Goal: Transaction & Acquisition: Purchase product/service

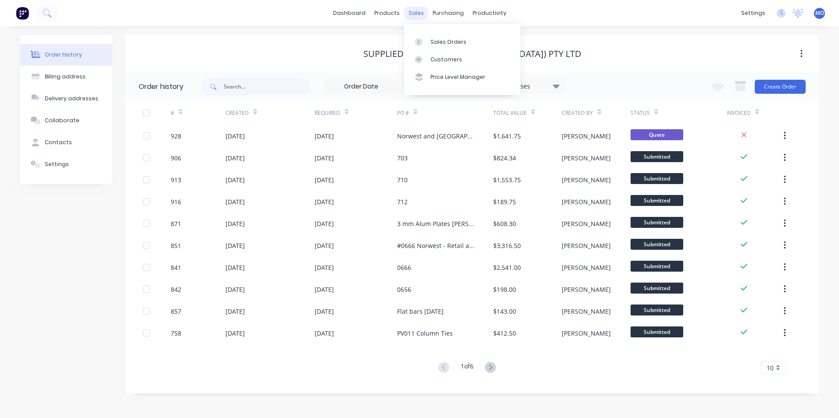
click at [414, 11] on div "sales" at bounding box center [416, 13] width 24 height 13
click at [424, 39] on div at bounding box center [421, 42] width 13 height 8
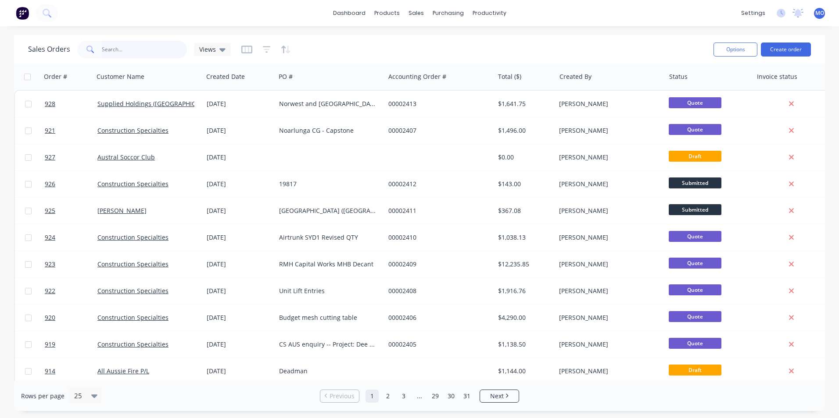
click at [116, 52] on input "text" at bounding box center [145, 50] width 86 height 18
type input "921"
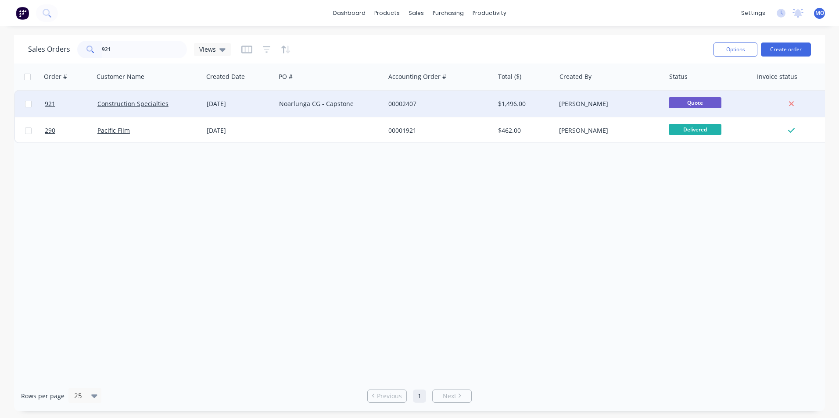
click at [130, 112] on div "Construction Specialties" at bounding box center [148, 104] width 109 height 26
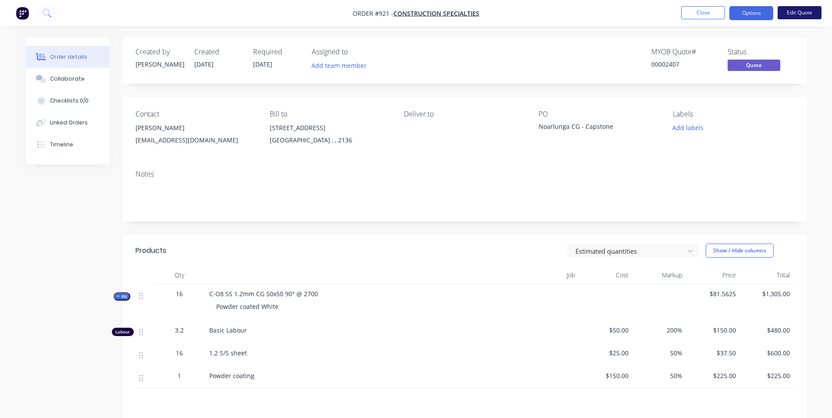
click at [795, 14] on button "Edit Quote" at bounding box center [800, 12] width 44 height 13
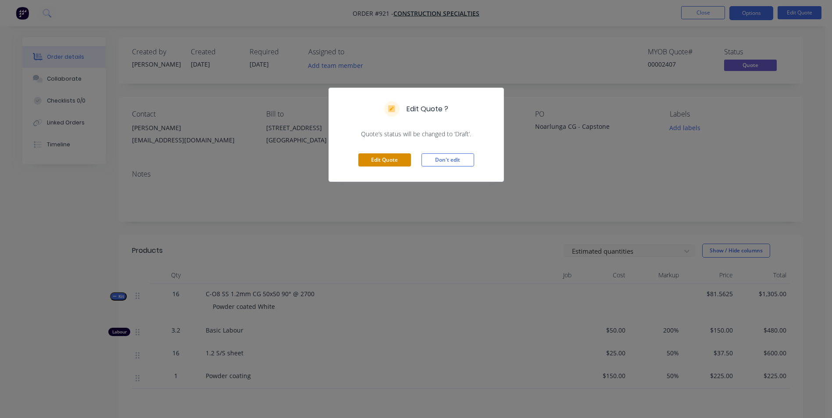
click at [381, 159] on button "Edit Quote" at bounding box center [384, 160] width 53 height 13
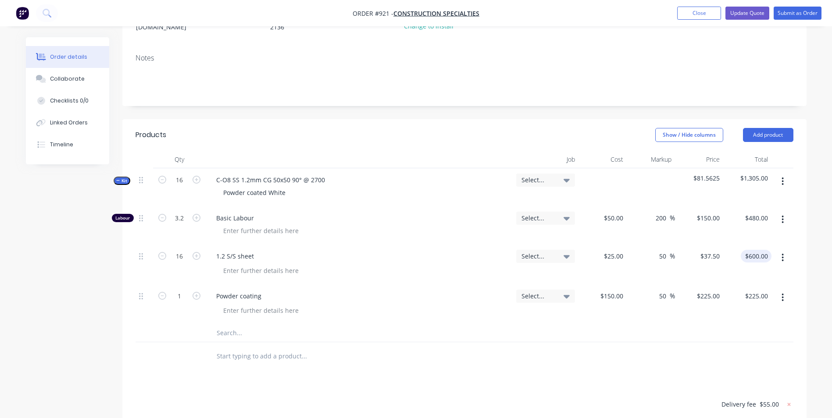
scroll to position [132, 0]
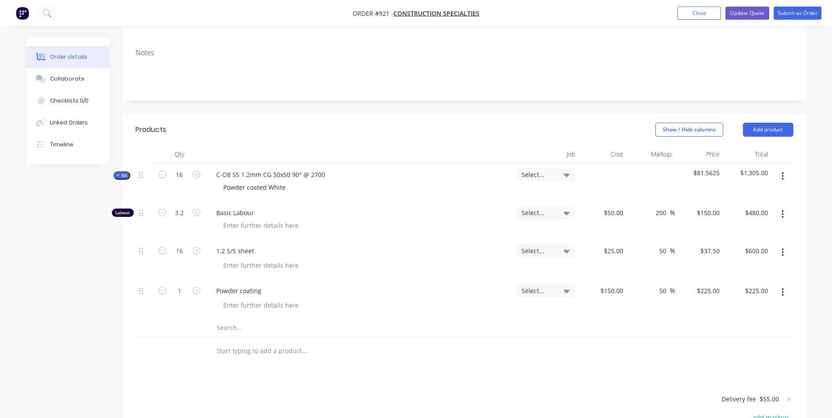
click at [778, 289] on button "button" at bounding box center [782, 293] width 21 height 16
click at [728, 367] on div "Delete" at bounding box center [752, 368] width 68 height 13
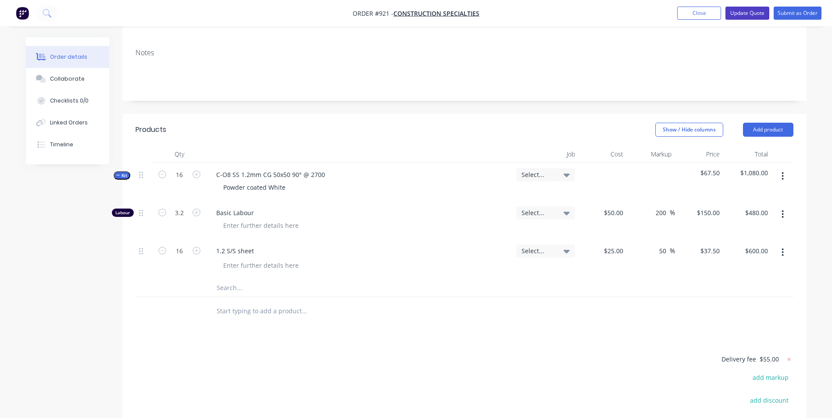
click at [740, 16] on button "Update Quote" at bounding box center [747, 13] width 44 height 13
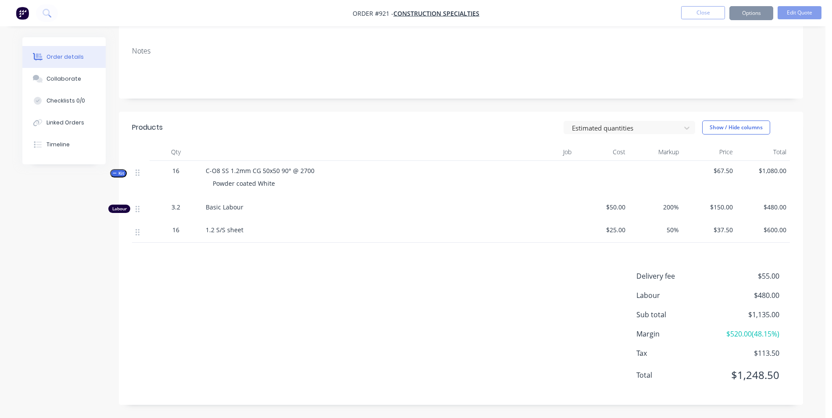
scroll to position [0, 0]
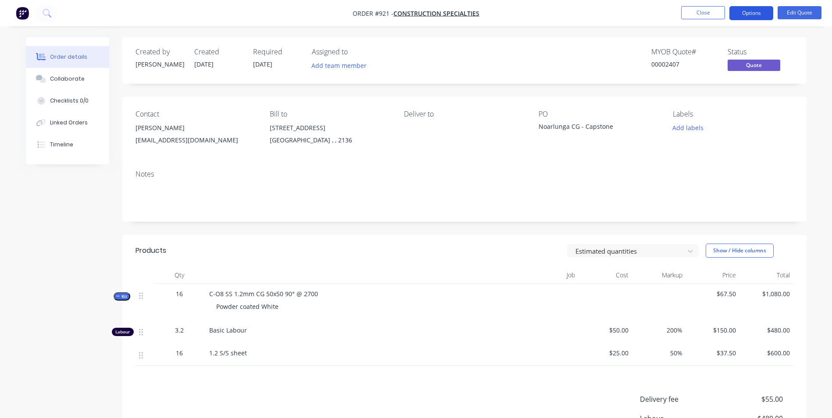
click at [750, 10] on button "Options" at bounding box center [751, 13] width 44 height 14
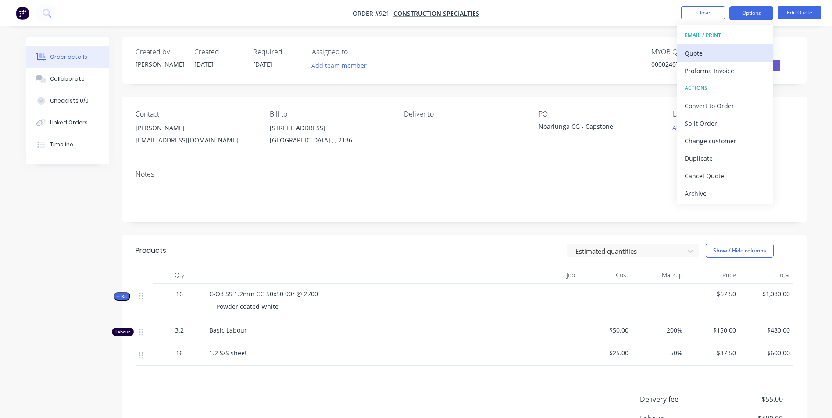
click at [687, 54] on div "Quote" at bounding box center [725, 53] width 81 height 13
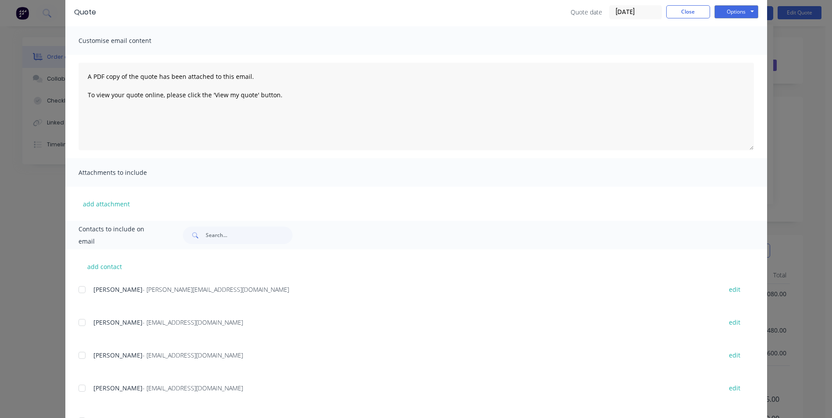
scroll to position [124, 0]
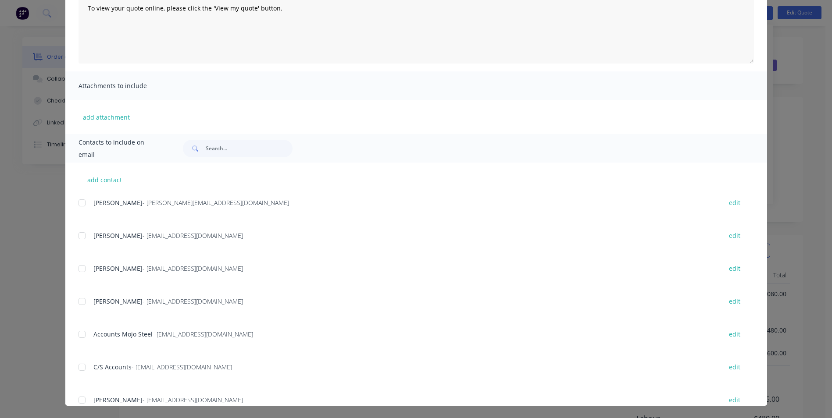
click at [72, 237] on div "add contact [PERSON_NAME] - [PERSON_NAME][EMAIL_ADDRESS][DOMAIN_NAME] edit [PER…" at bounding box center [416, 284] width 702 height 243
click at [76, 263] on div at bounding box center [82, 269] width 18 height 18
click at [80, 232] on div at bounding box center [82, 236] width 18 height 18
click at [83, 301] on div at bounding box center [82, 302] width 18 height 18
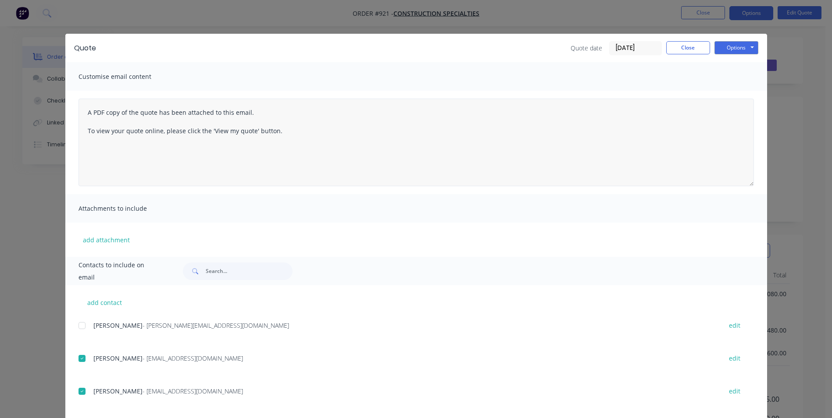
scroll to position [0, 0]
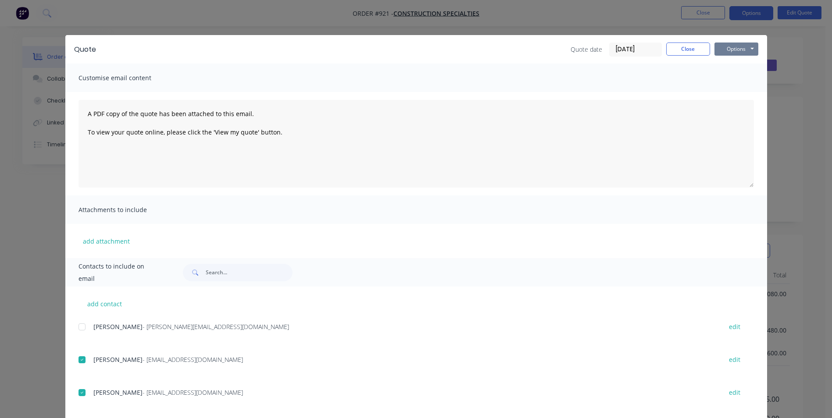
click at [733, 50] on button "Options" at bounding box center [737, 49] width 44 height 13
click at [722, 91] on button "Email" at bounding box center [743, 93] width 56 height 14
click at [681, 54] on button "Close" at bounding box center [688, 49] width 44 height 13
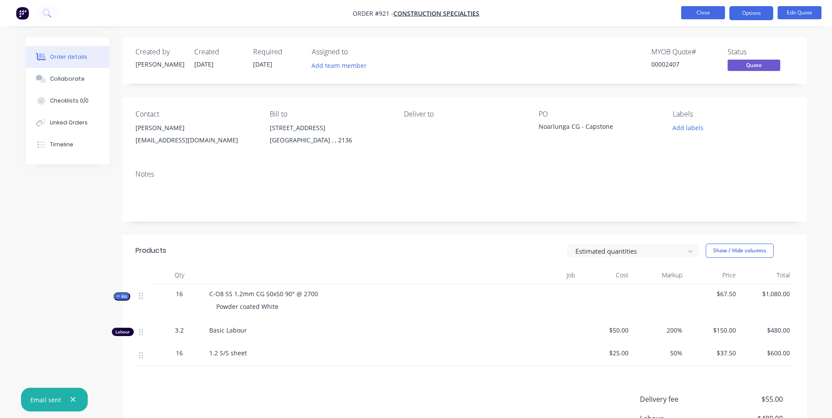
click at [700, 14] on button "Close" at bounding box center [703, 12] width 44 height 13
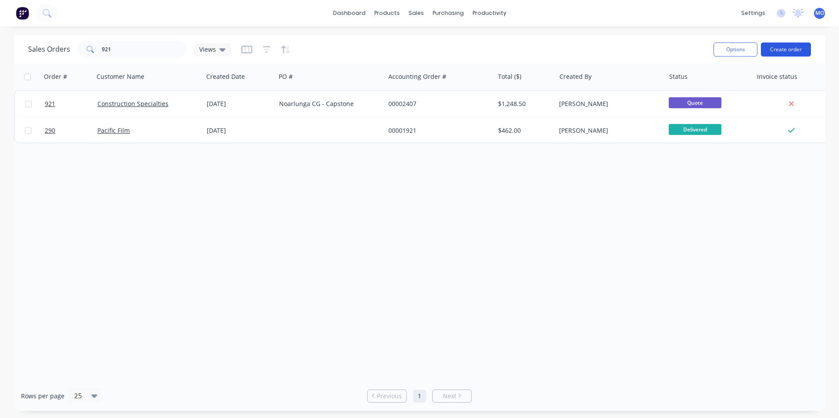
click at [792, 46] on button "Create order" at bounding box center [786, 50] width 50 height 14
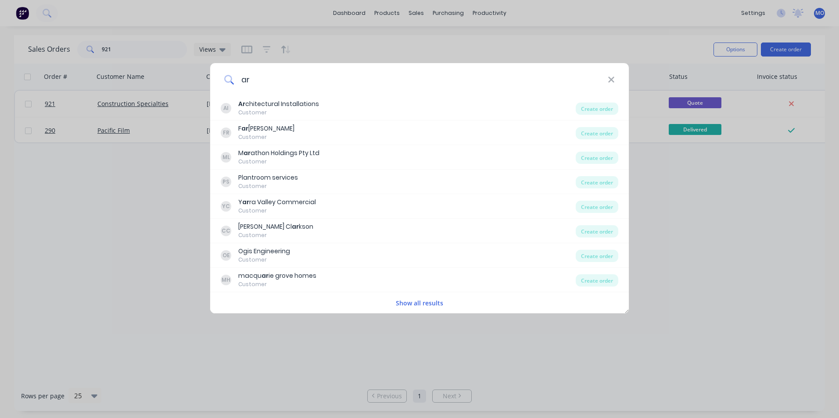
type input "ar"
click at [613, 78] on icon at bounding box center [611, 80] width 6 height 6
type input "a"
drag, startPoint x: 611, startPoint y: 78, endPoint x: 583, endPoint y: 71, distance: 28.9
click at [611, 77] on icon at bounding box center [611, 80] width 7 height 10
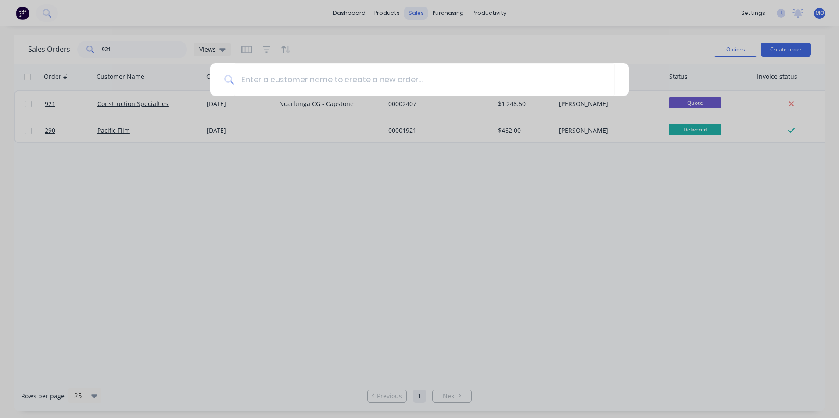
click at [411, 10] on div at bounding box center [419, 209] width 839 height 418
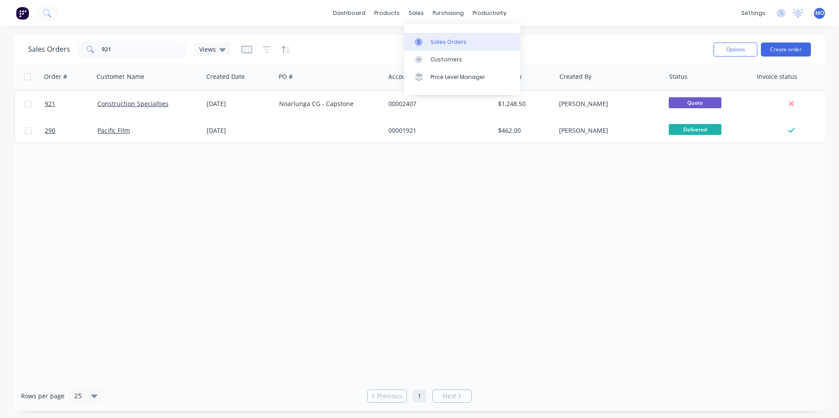
click at [433, 33] on link "Sales Orders" at bounding box center [462, 42] width 116 height 18
drag, startPoint x: 137, startPoint y: 52, endPoint x: 87, endPoint y: 55, distance: 49.7
click at [87, 55] on div "921" at bounding box center [132, 50] width 110 height 18
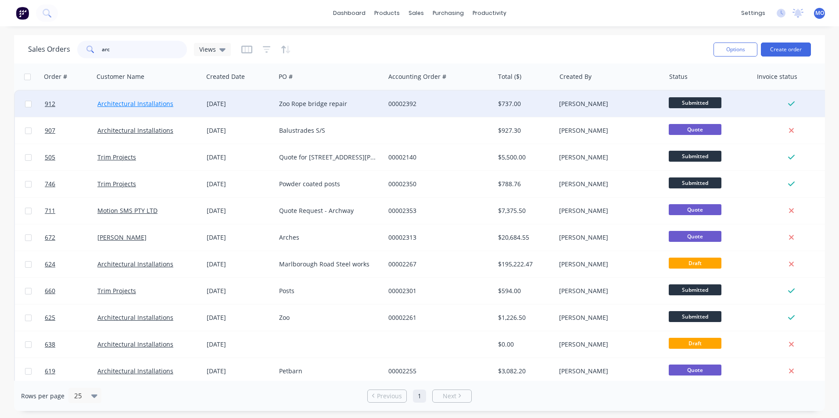
type input "arc"
click at [141, 103] on link "Architectural Installations" at bounding box center [135, 104] width 76 height 8
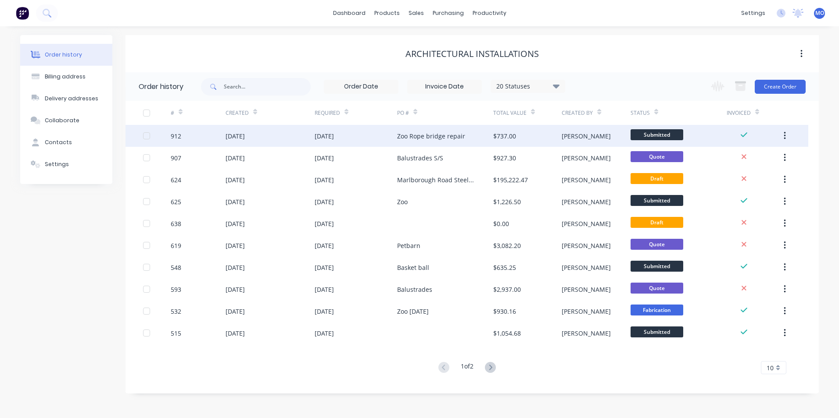
click at [421, 143] on div "Zoo Rope bridge repair" at bounding box center [445, 136] width 96 height 22
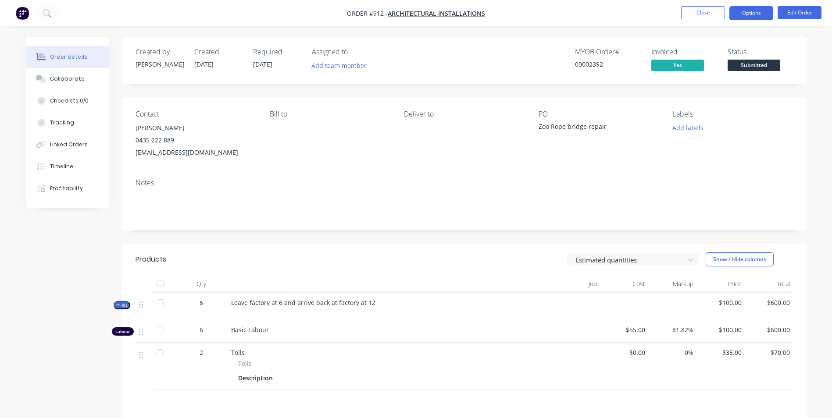
click at [750, 14] on button "Options" at bounding box center [751, 13] width 44 height 14
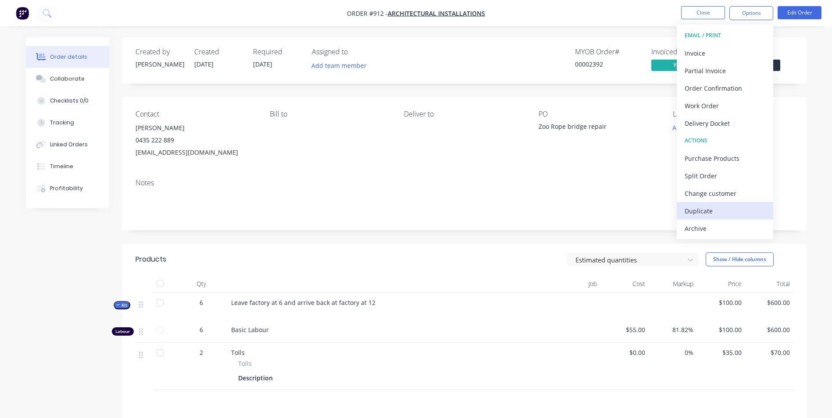
click at [706, 210] on div "Duplicate" at bounding box center [725, 211] width 81 height 13
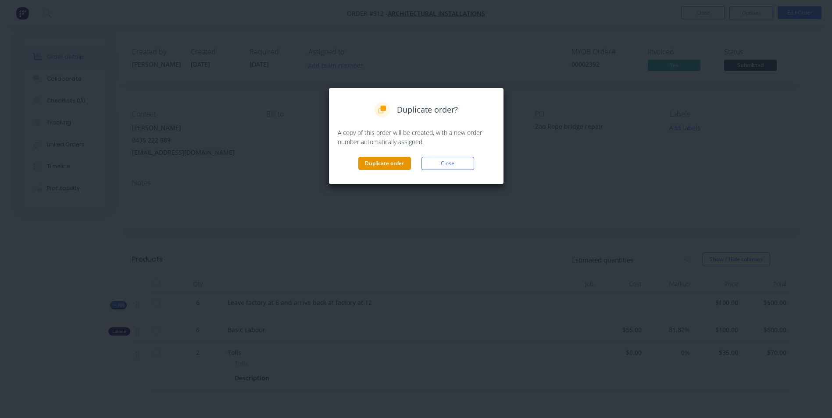
click at [385, 163] on button "Duplicate order" at bounding box center [384, 163] width 53 height 13
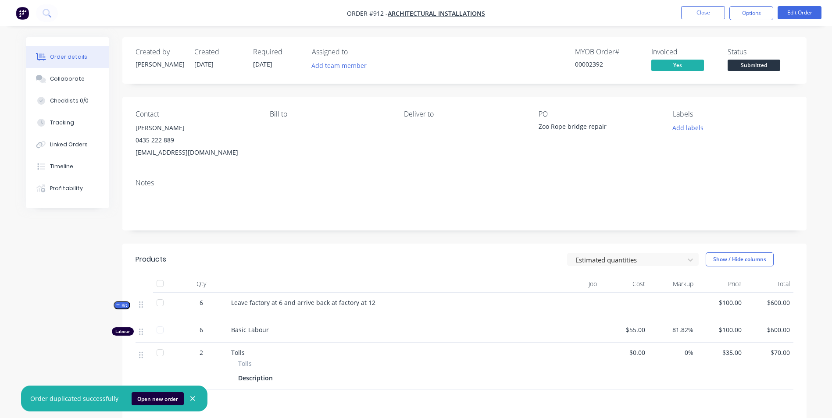
drag, startPoint x: 188, startPoint y: 397, endPoint x: 196, endPoint y: 400, distance: 8.7
click at [190, 397] on icon "button" at bounding box center [193, 399] width 6 height 8
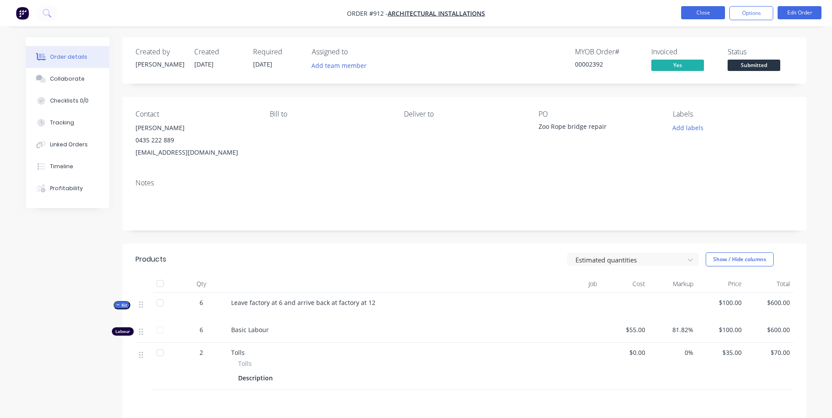
click at [710, 10] on button "Close" at bounding box center [703, 12] width 44 height 13
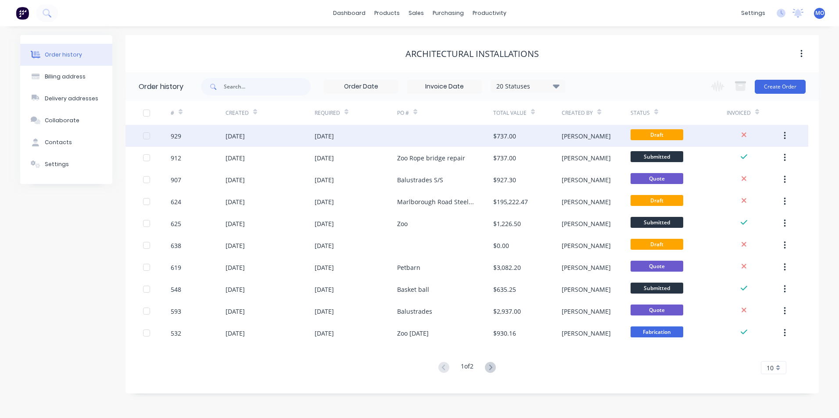
click at [429, 138] on div at bounding box center [445, 136] width 96 height 22
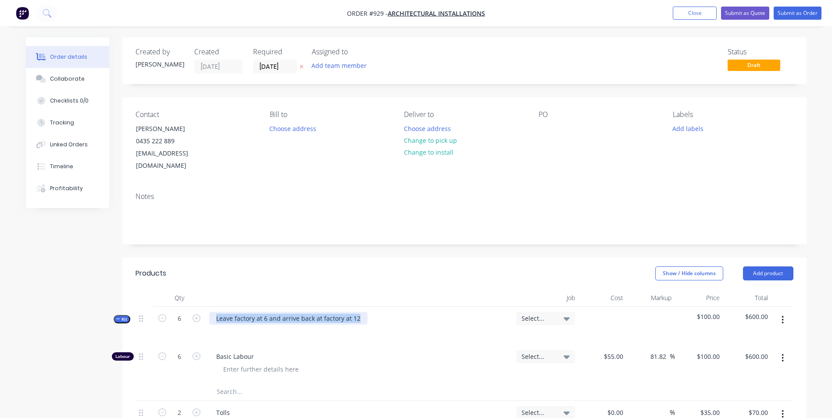
drag, startPoint x: 358, startPoint y: 305, endPoint x: 207, endPoint y: 306, distance: 150.9
click at [207, 307] on div "Leave factory at 6 and arrive back at factory at 12" at bounding box center [359, 326] width 307 height 38
click at [341, 312] on div "Work on Seal Board walk removing timber s" at bounding box center [280, 318] width 142 height 13
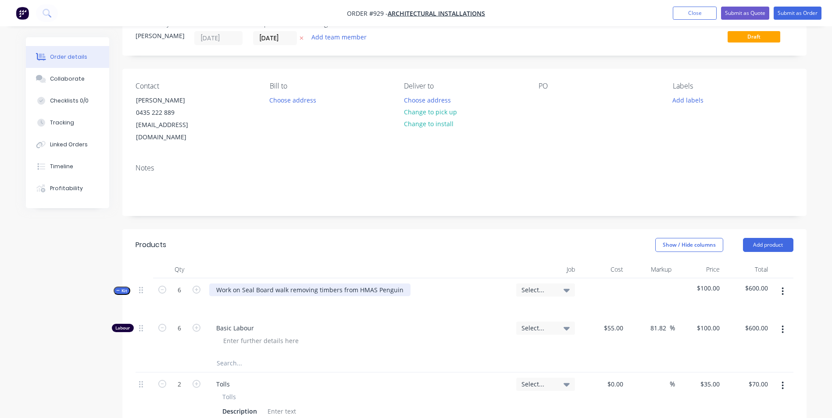
scroll to position [44, 0]
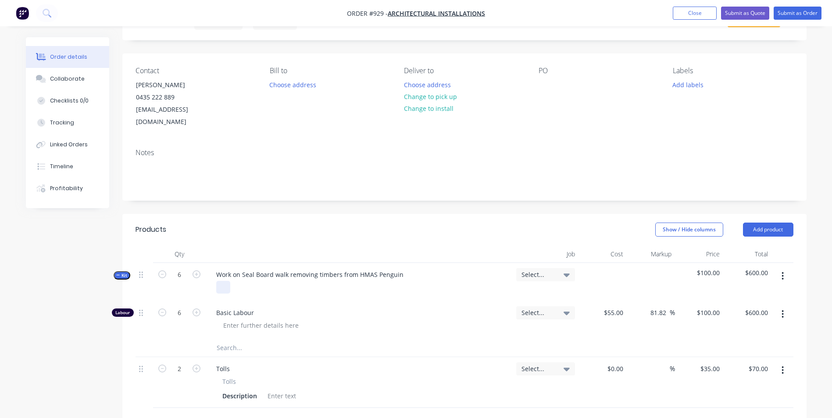
click at [225, 281] on div at bounding box center [223, 287] width 14 height 13
click at [179, 268] on input "6" at bounding box center [179, 274] width 23 height 13
type input "9"
type input "$900.00"
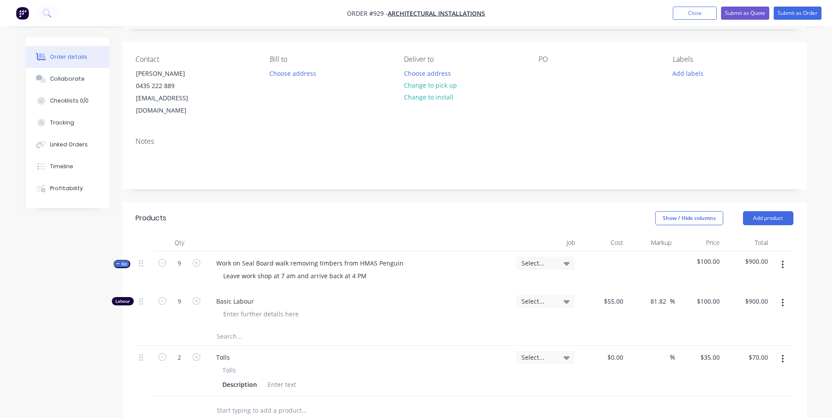
scroll to position [54, 0]
click at [546, 75] on div at bounding box center [546, 74] width 14 height 13
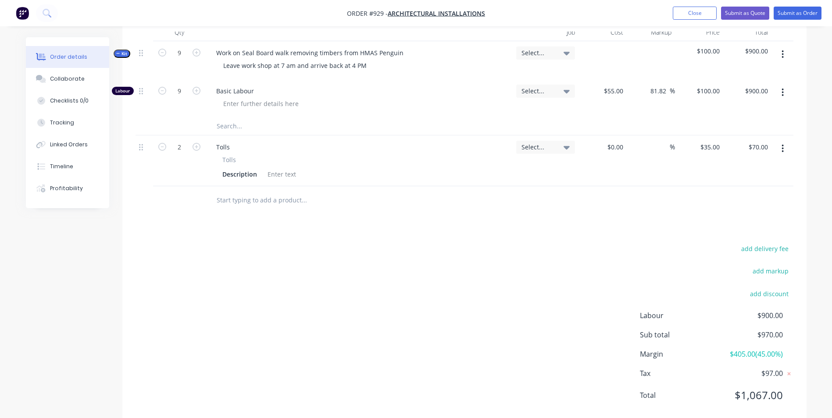
scroll to position [274, 0]
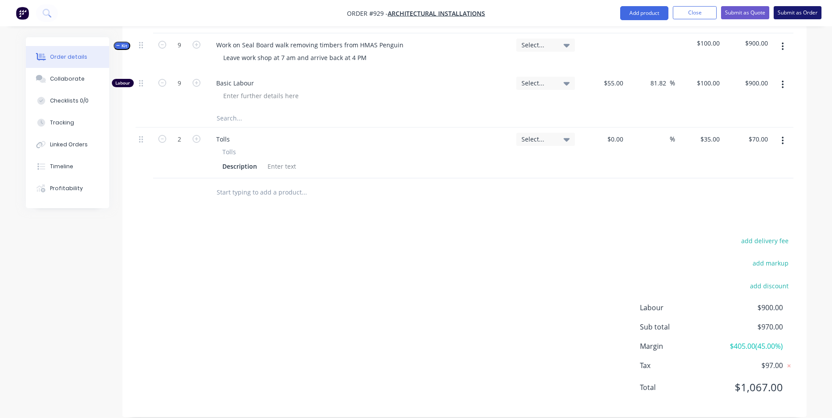
click at [795, 16] on button "Submit as Order" at bounding box center [798, 12] width 48 height 13
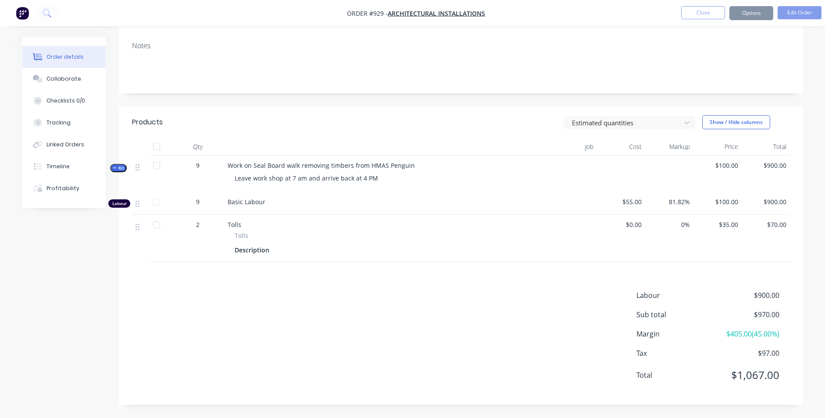
scroll to position [0, 0]
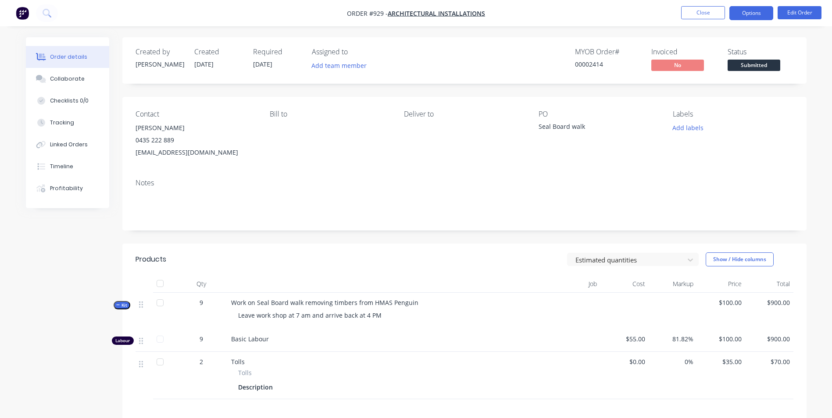
click at [750, 18] on button "Options" at bounding box center [751, 13] width 44 height 14
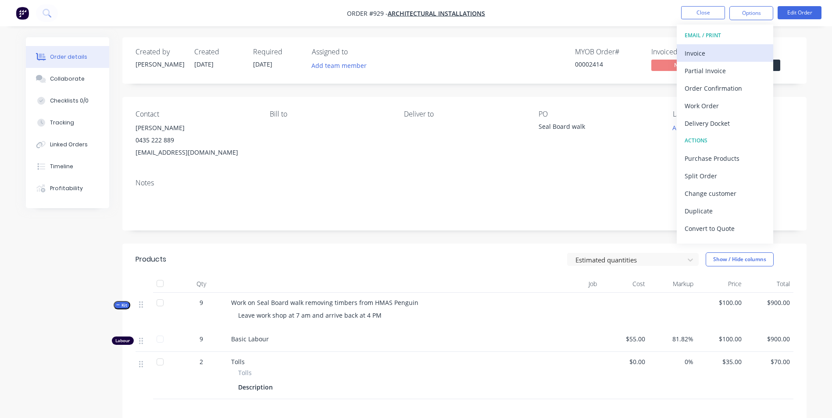
click at [715, 47] on div "Invoice" at bounding box center [725, 53] width 81 height 13
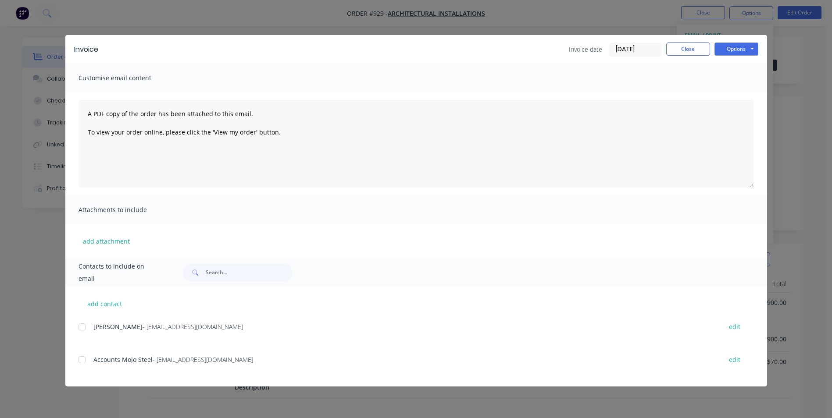
click at [76, 329] on div "add contact [PERSON_NAME][EMAIL_ADDRESS][DOMAIN_NAME] edit Accounts Mojo Steel …" at bounding box center [416, 337] width 702 height 100
click at [82, 323] on div at bounding box center [82, 327] width 18 height 18
click at [733, 51] on button "Options" at bounding box center [737, 49] width 44 height 13
click at [731, 94] on button "Email" at bounding box center [743, 93] width 56 height 14
click at [672, 52] on button "Close" at bounding box center [688, 49] width 44 height 13
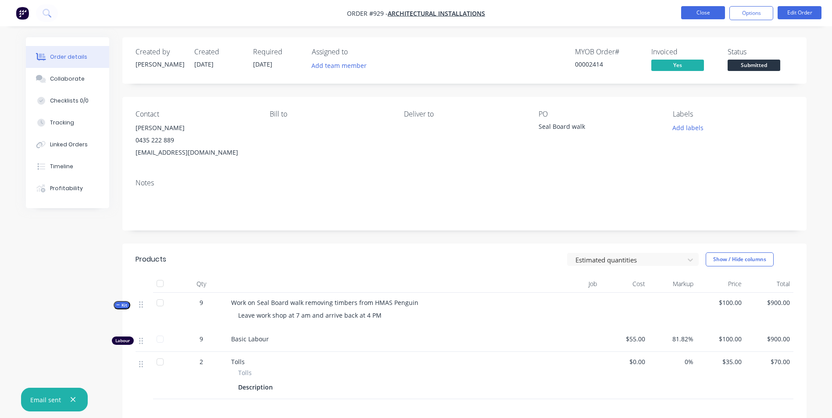
click at [708, 10] on button "Close" at bounding box center [703, 12] width 44 height 13
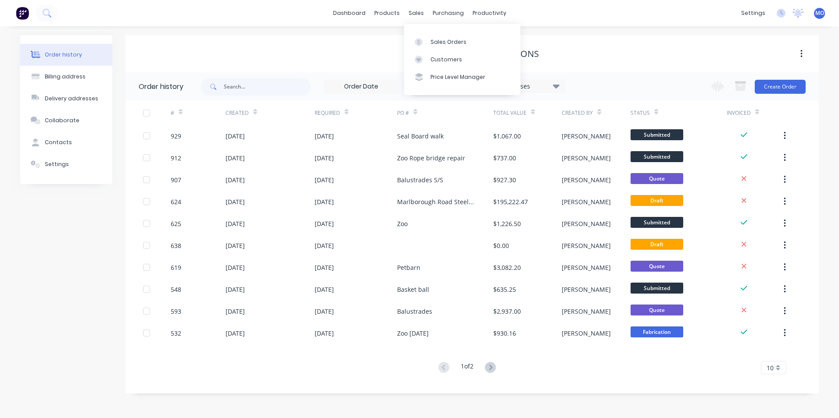
drag, startPoint x: 407, startPoint y: 12, endPoint x: 425, endPoint y: 27, distance: 23.1
click at [407, 12] on div "sales" at bounding box center [416, 13] width 24 height 13
click at [430, 36] on link "Sales Orders" at bounding box center [462, 42] width 116 height 18
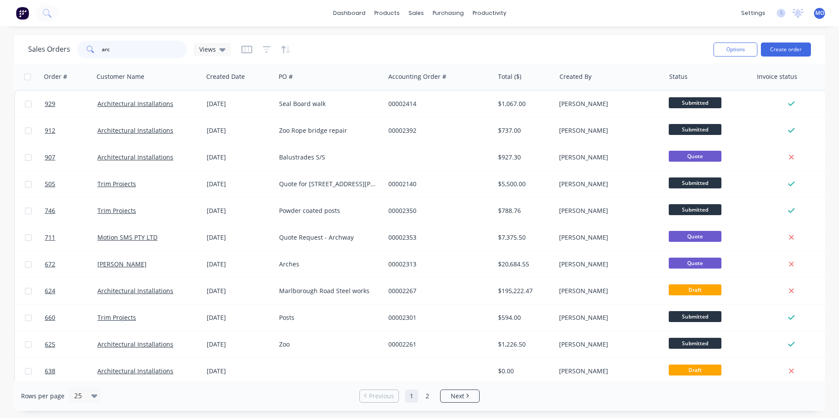
drag, startPoint x: 114, startPoint y: 47, endPoint x: 98, endPoint y: 50, distance: 16.1
click at [98, 50] on div "arc" at bounding box center [132, 50] width 110 height 18
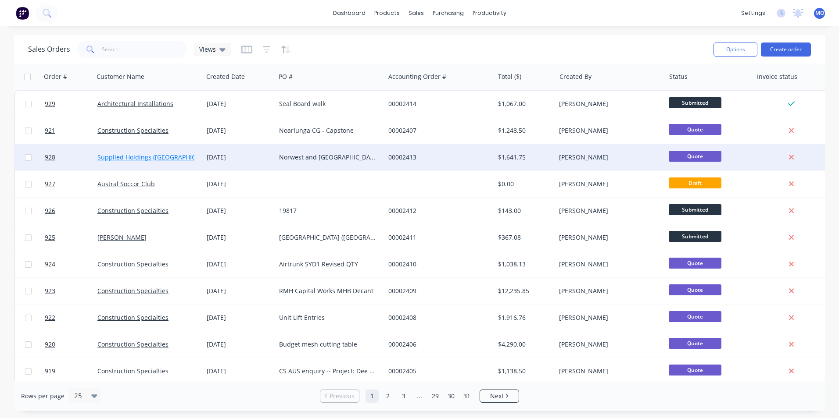
click at [120, 158] on link "Supplied Holdings ([GEOGRAPHIC_DATA]) Pty Ltd" at bounding box center [167, 157] width 141 height 8
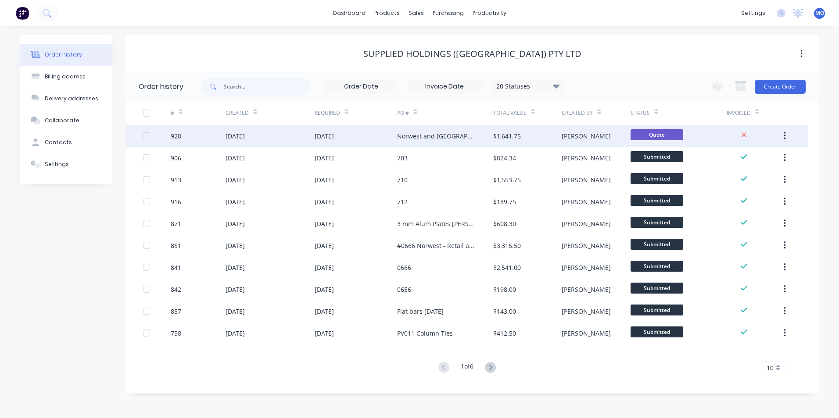
click at [240, 137] on div "[DATE]" at bounding box center [234, 136] width 19 height 9
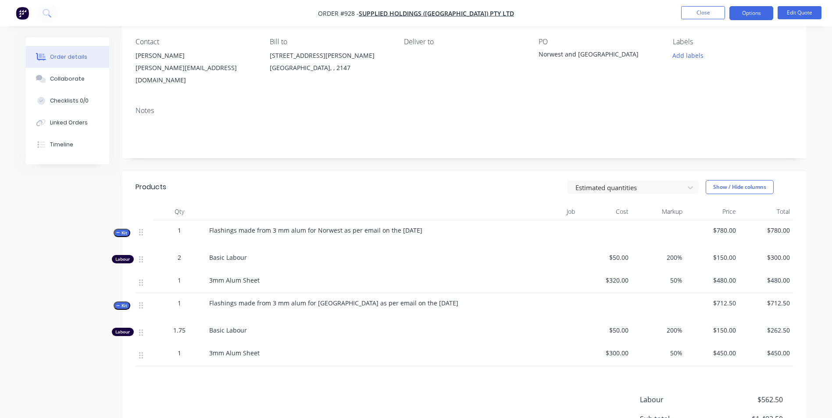
scroll to position [168, 0]
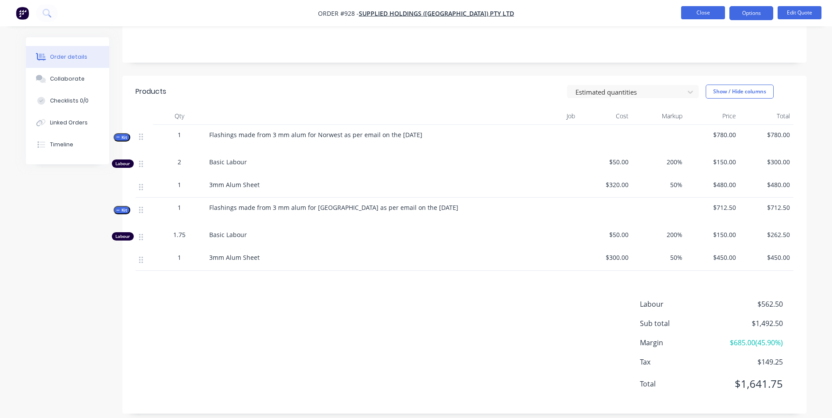
click at [695, 12] on button "Close" at bounding box center [703, 12] width 44 height 13
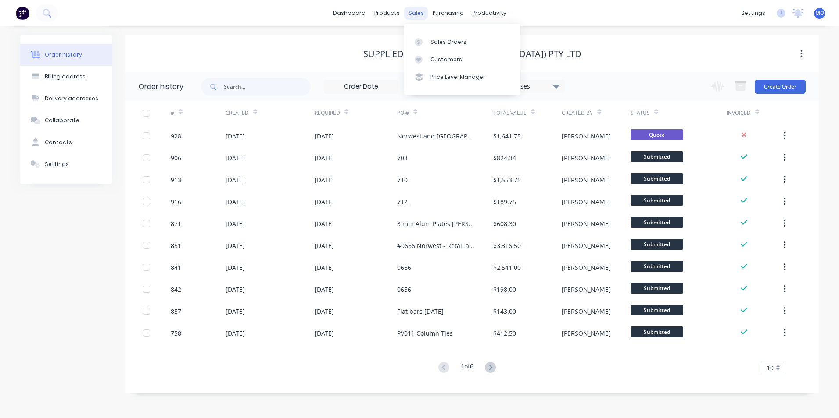
click at [421, 8] on div "sales" at bounding box center [416, 13] width 24 height 13
click at [437, 45] on div "Sales Orders" at bounding box center [448, 42] width 36 height 8
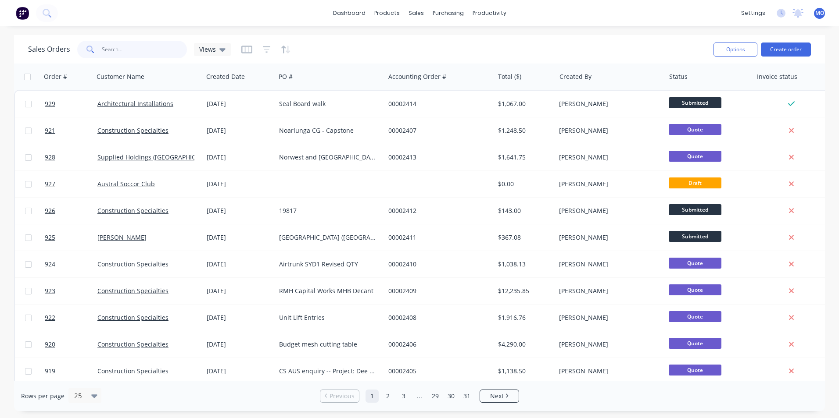
click at [117, 53] on input "text" at bounding box center [145, 50] width 86 height 18
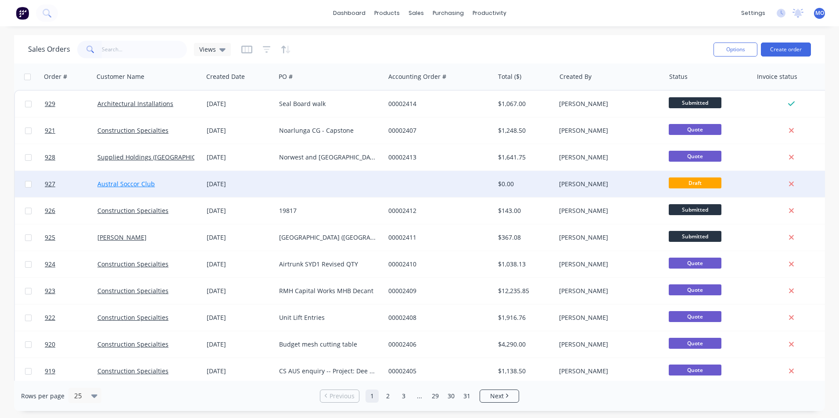
click at [127, 185] on link "Austral Soccor Club" at bounding box center [125, 184] width 57 height 8
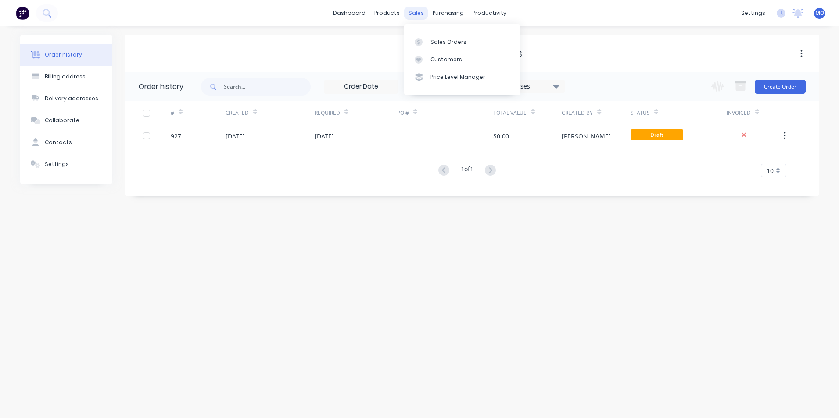
drag, startPoint x: 421, startPoint y: 9, endPoint x: 433, endPoint y: 38, distance: 30.9
click at [421, 9] on div "sales" at bounding box center [416, 13] width 24 height 13
click at [441, 47] on link "Sales Orders" at bounding box center [462, 42] width 116 height 18
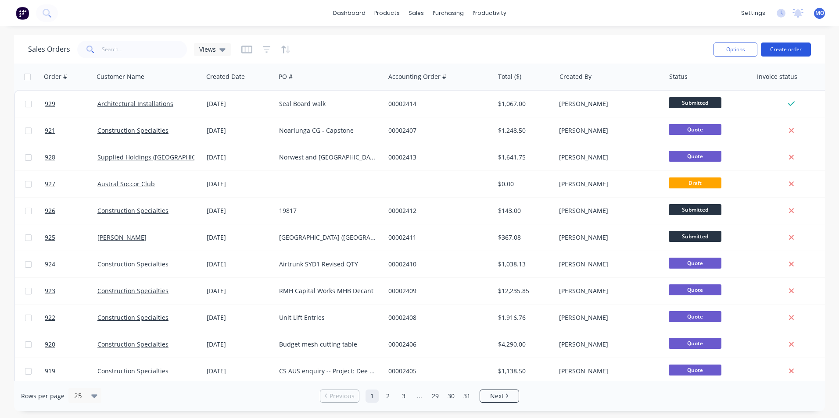
click at [789, 49] on button "Create order" at bounding box center [786, 50] width 50 height 14
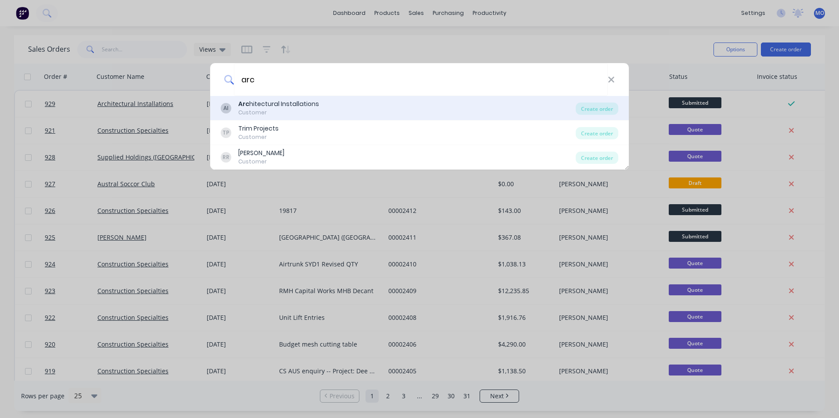
type input "arc"
click at [293, 104] on div "Arc hitectural Installations" at bounding box center [278, 104] width 81 height 9
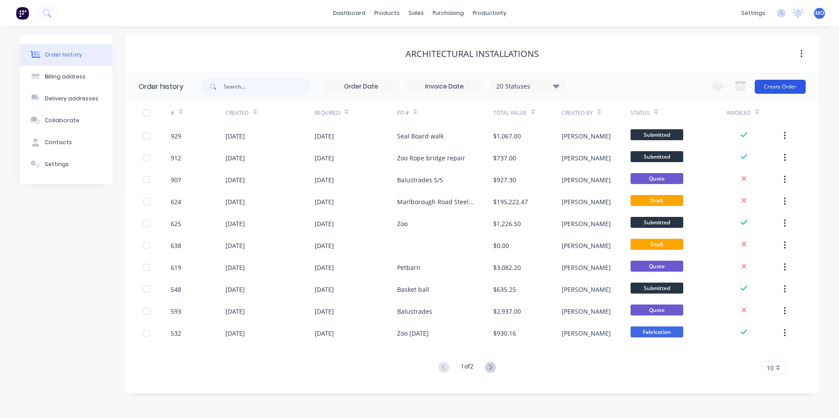
click at [765, 86] on button "Create Order" at bounding box center [779, 87] width 51 height 14
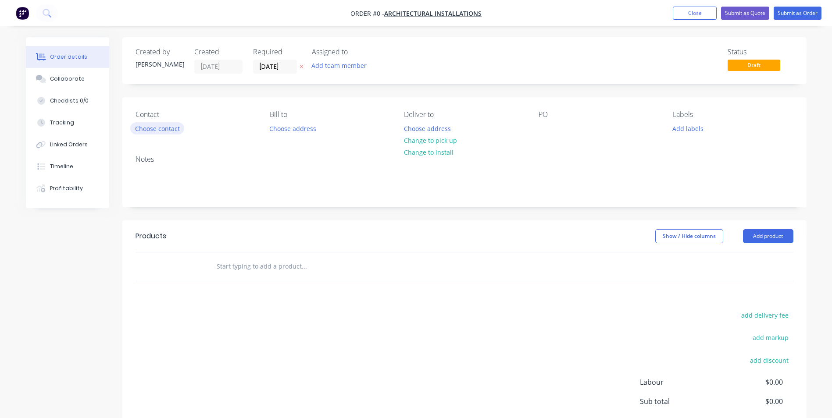
click at [168, 129] on button "Choose contact" at bounding box center [157, 128] width 54 height 12
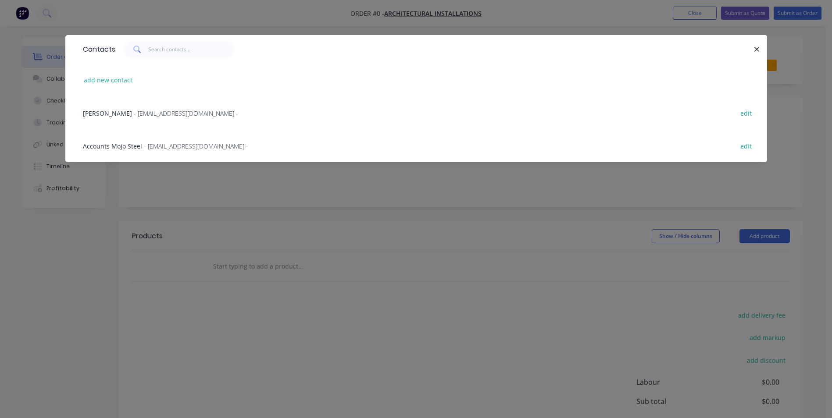
click at [120, 108] on div "[PERSON_NAME][EMAIL_ADDRESS][DOMAIN_NAME] - edit" at bounding box center [416, 112] width 675 height 33
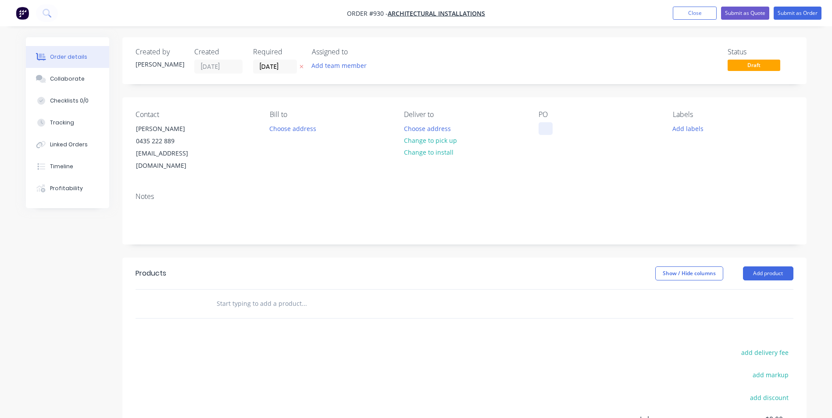
click at [549, 124] on div at bounding box center [546, 128] width 14 height 13
click at [759, 267] on button "Add product" at bounding box center [768, 274] width 50 height 14
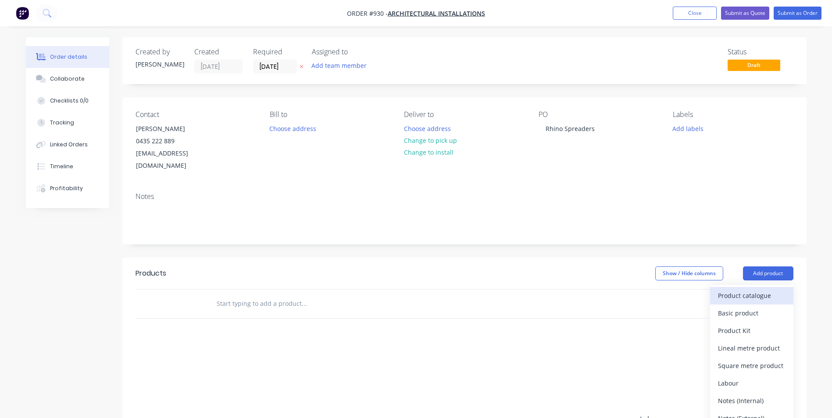
click at [750, 289] on div "Product catalogue" at bounding box center [752, 295] width 68 height 13
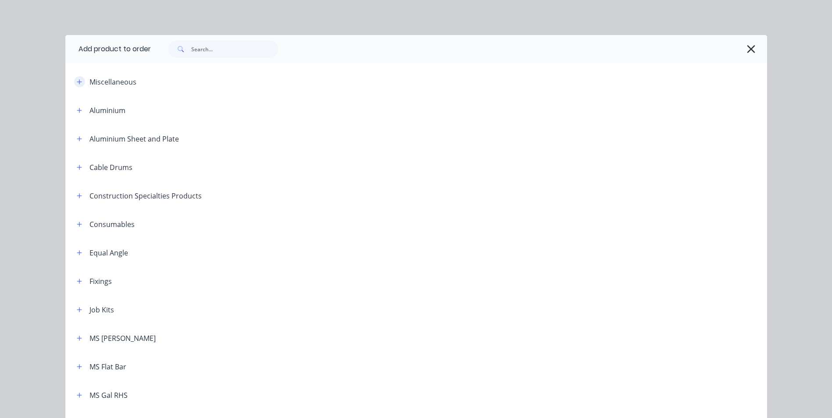
click at [77, 78] on button "button" at bounding box center [79, 81] width 11 height 11
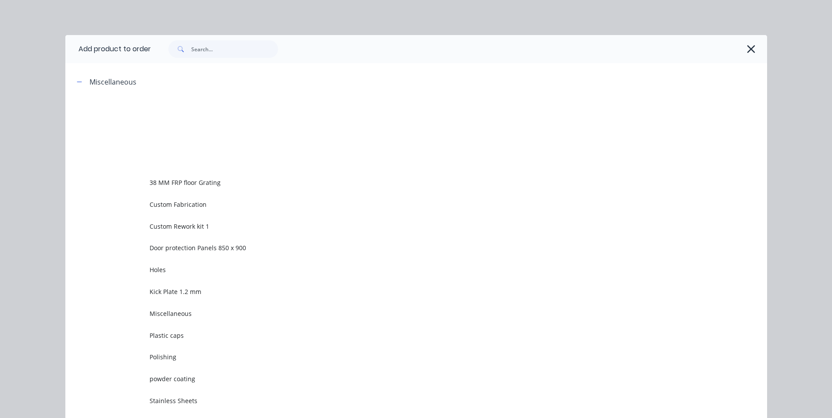
click at [177, 229] on span "Custom Rework kit 1" at bounding box center [397, 226] width 494 height 9
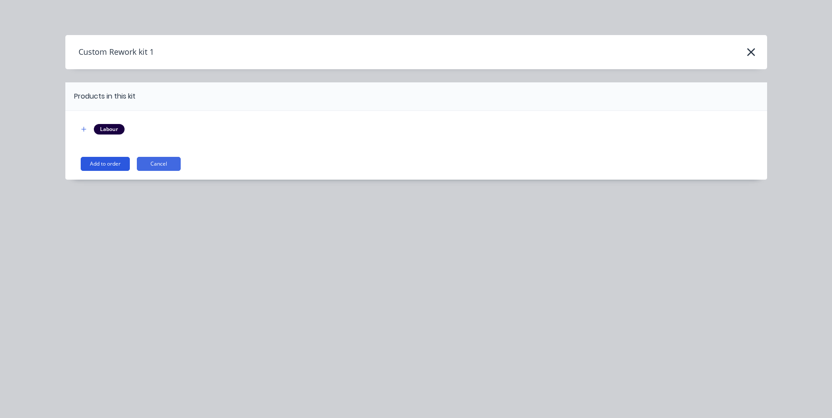
click at [109, 161] on button "Add to order" at bounding box center [105, 164] width 49 height 14
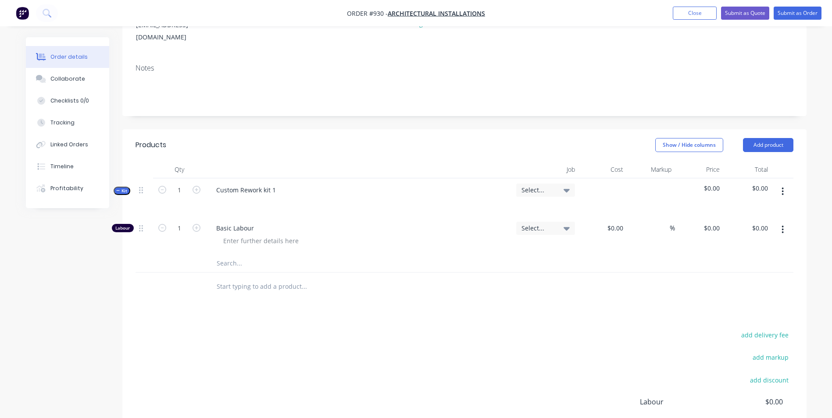
scroll to position [132, 0]
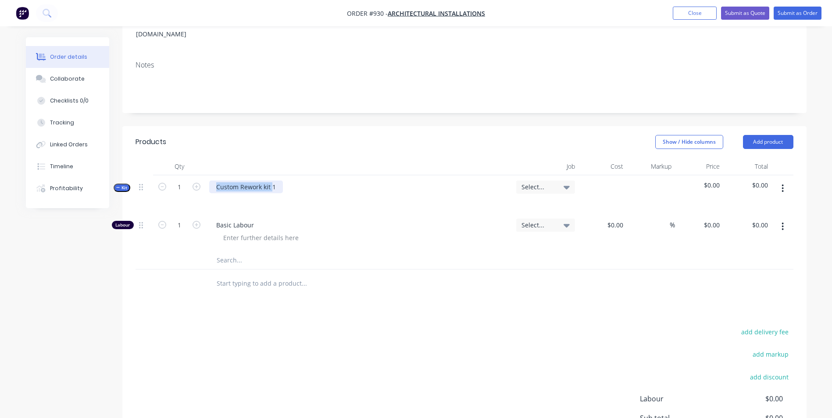
drag, startPoint x: 273, startPoint y: 175, endPoint x: 215, endPoint y: 178, distance: 57.9
click at [215, 181] on div "Custom Rework kit 1" at bounding box center [246, 187] width 74 height 13
drag, startPoint x: 275, startPoint y: 182, endPoint x: 236, endPoint y: 178, distance: 38.8
click at [236, 178] on div "Custom Rework kit 1" at bounding box center [359, 194] width 307 height 38
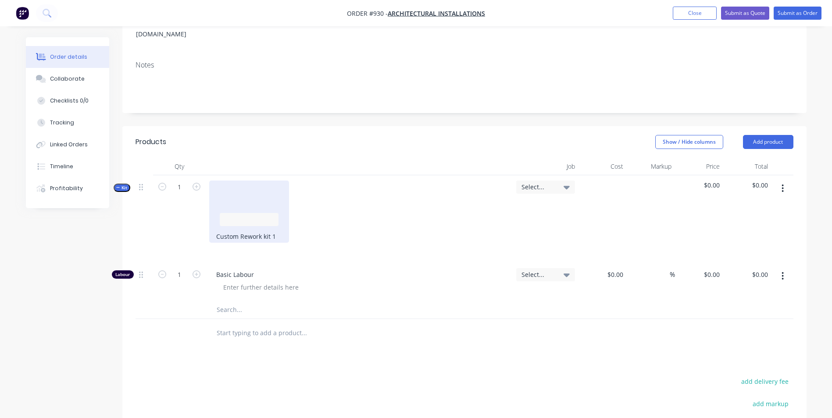
click at [227, 192] on div at bounding box center [249, 200] width 66 height 16
click at [264, 217] on div "Custom Rework kit 1" at bounding box center [249, 212] width 80 height 62
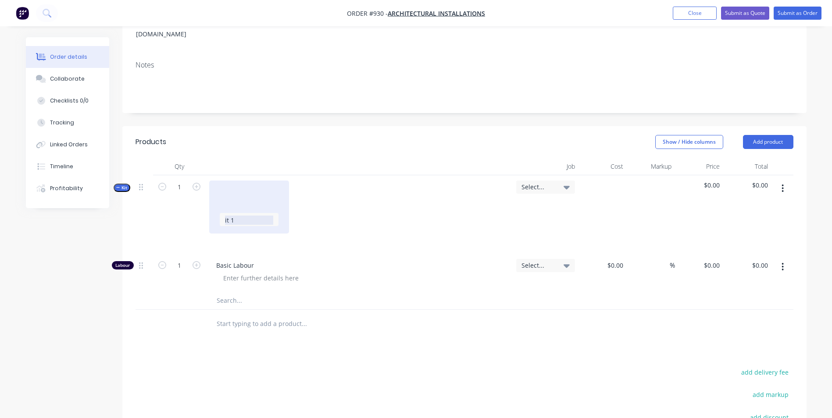
click at [247, 216] on span "it 1" at bounding box center [249, 220] width 48 height 9
drag, startPoint x: 246, startPoint y: 208, endPoint x: 215, endPoint y: 210, distance: 30.8
click at [215, 210] on div "it 1" at bounding box center [249, 207] width 80 height 53
click at [228, 182] on div at bounding box center [249, 186] width 66 height 9
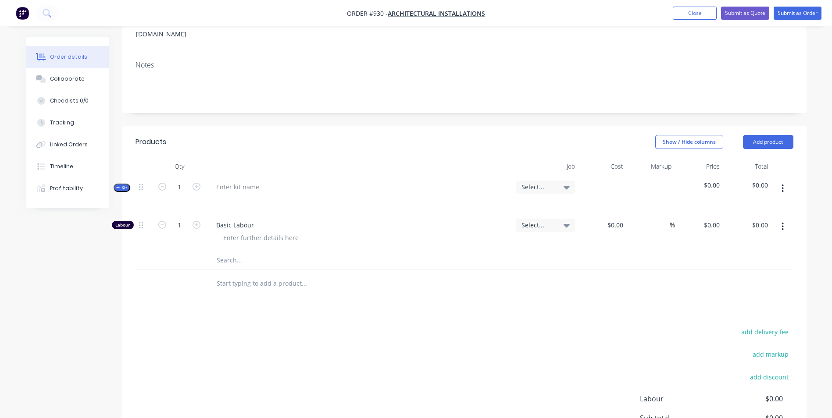
click at [784, 181] on button "button" at bounding box center [782, 189] width 21 height 16
drag, startPoint x: 730, startPoint y: 258, endPoint x: 757, endPoint y: 230, distance: 39.1
click at [729, 257] on button "Delete" at bounding box center [751, 264] width 83 height 18
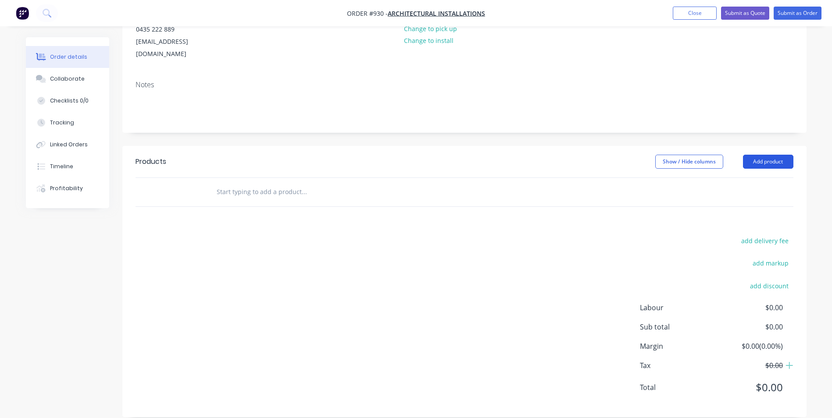
click at [757, 155] on button "Add product" at bounding box center [768, 162] width 50 height 14
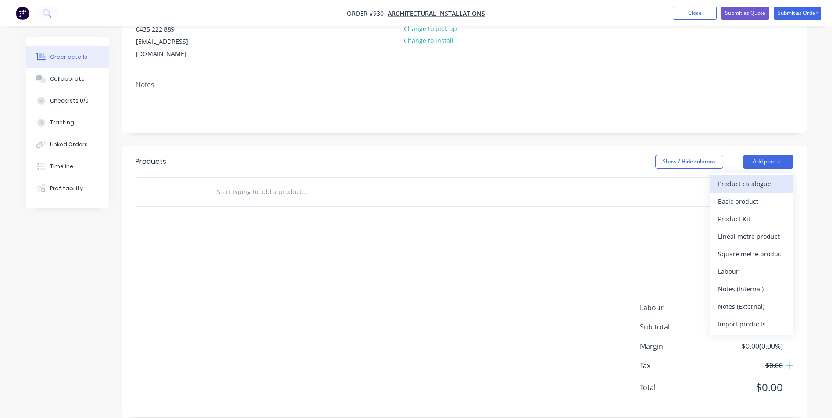
click at [746, 178] on div "Product catalogue" at bounding box center [752, 184] width 68 height 13
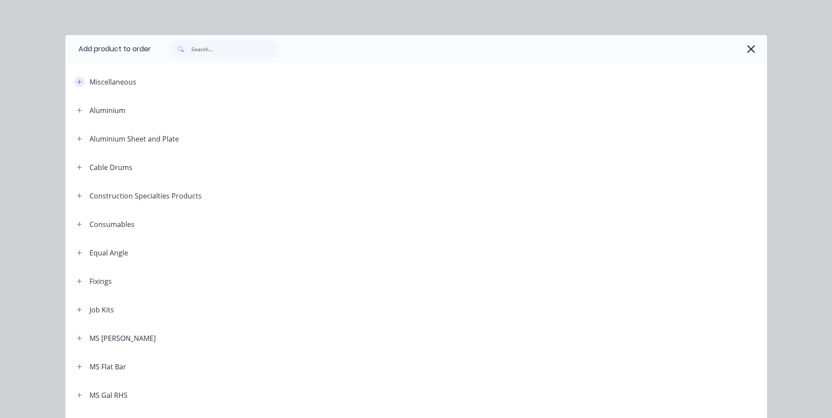
click at [76, 77] on button "button" at bounding box center [79, 81] width 11 height 11
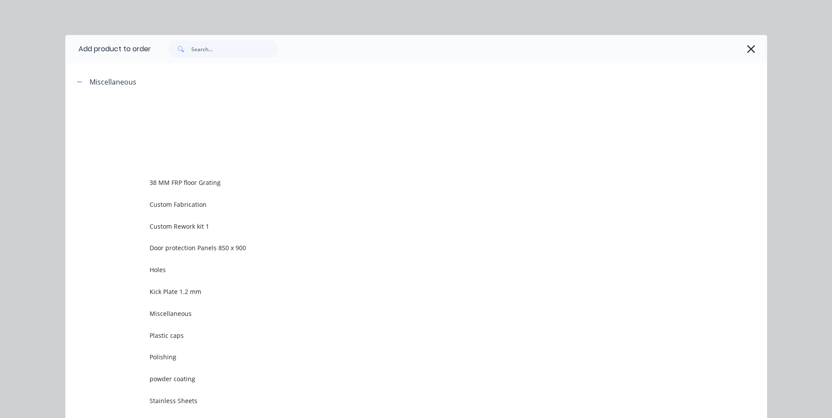
click at [157, 237] on td "Door protection Panels 850 x 900" at bounding box center [459, 248] width 618 height 22
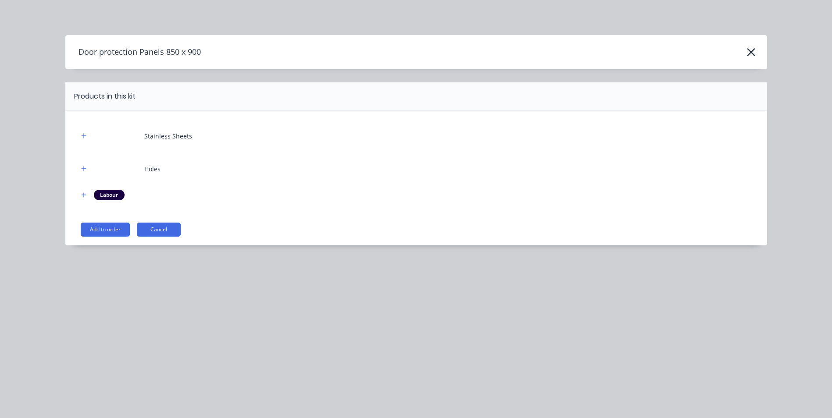
click at [153, 238] on div "Stainless Sheets Holes Labour Add to order Cancel" at bounding box center [416, 178] width 702 height 135
click at [155, 233] on button "Cancel" at bounding box center [159, 230] width 44 height 14
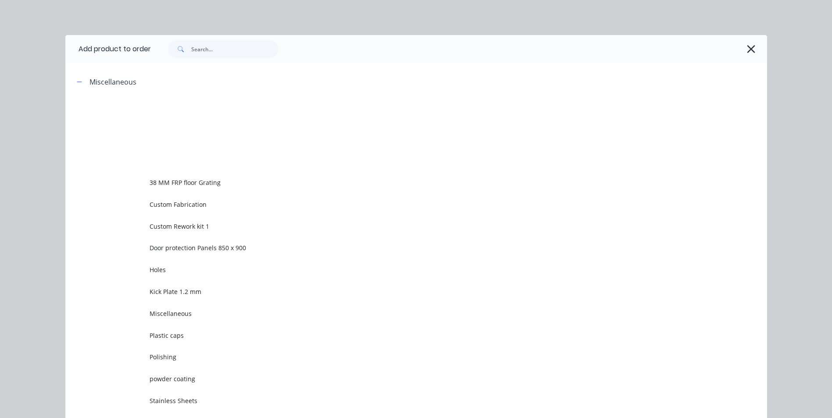
scroll to position [68, 0]
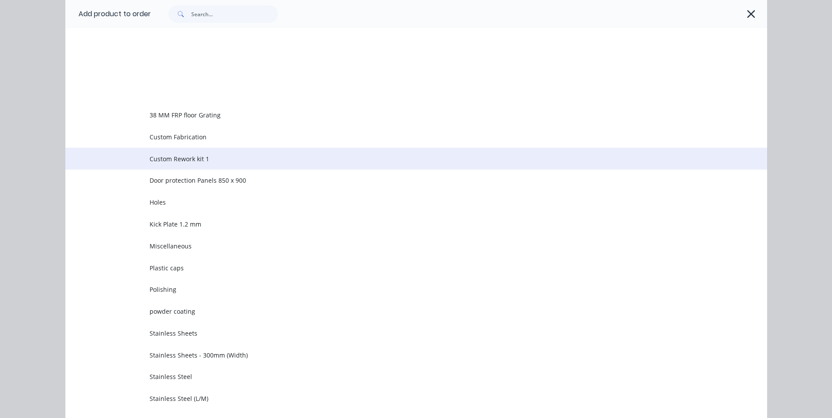
click at [172, 165] on td "Custom Rework kit 1" at bounding box center [459, 159] width 618 height 22
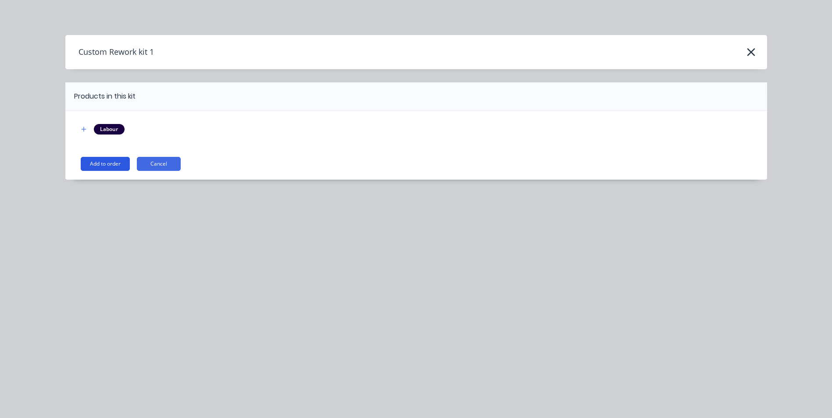
click at [114, 162] on button "Add to order" at bounding box center [105, 164] width 49 height 14
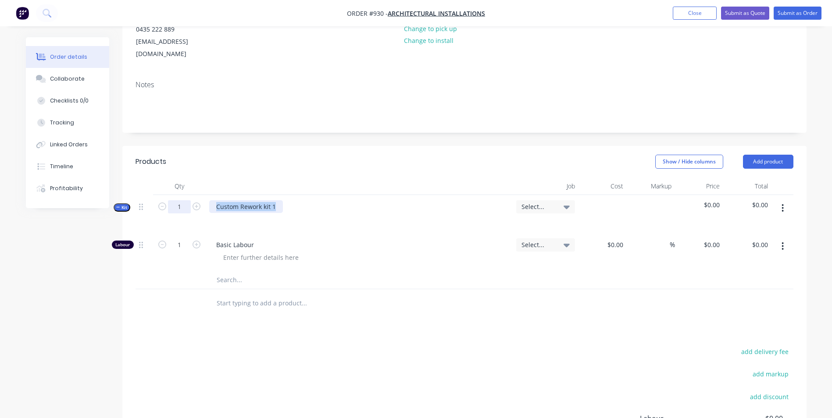
drag, startPoint x: 278, startPoint y: 193, endPoint x: 183, endPoint y: 189, distance: 94.8
click at [183, 195] on div "Kit 1 Custom Rework kit 1 Select... $0.00 $0.00" at bounding box center [465, 214] width 658 height 38
click at [254, 213] on div "Made from50 x 25 x 3 Dura gal RHS with" at bounding box center [282, 219] width 132 height 13
click at [339, 213] on div "Made from 50 x 25 x 3 Dura gal RHS with" at bounding box center [283, 219] width 134 height 13
click at [779, 200] on button "button" at bounding box center [782, 208] width 21 height 16
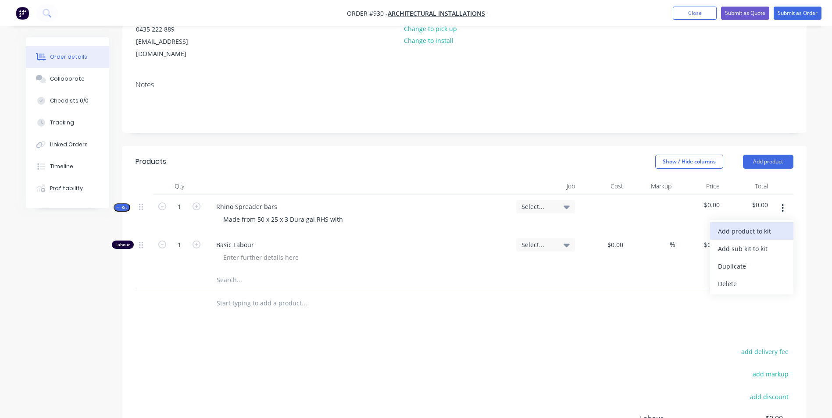
click at [733, 225] on div "Add product to kit" at bounding box center [752, 231] width 68 height 13
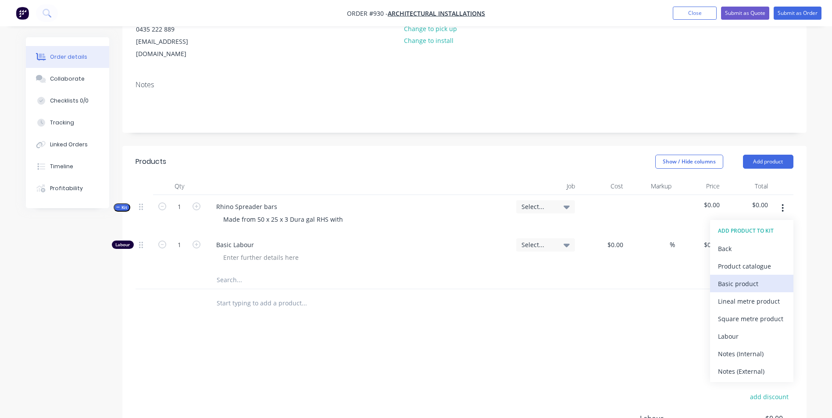
click at [731, 278] on div "Basic product" at bounding box center [752, 284] width 68 height 13
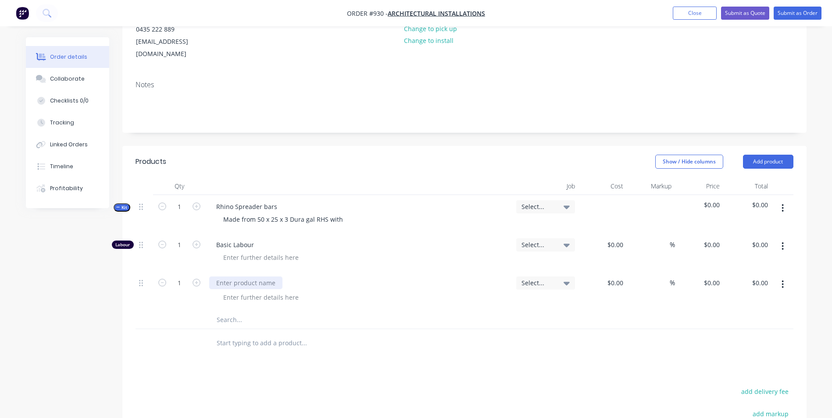
click at [255, 277] on div at bounding box center [245, 283] width 73 height 13
click at [344, 213] on div "Made from 50 x 25 x 3 Dura gal RHS with" at bounding box center [283, 219] width 134 height 13
drag, startPoint x: 275, startPoint y: 194, endPoint x: 293, endPoint y: 196, distance: 18.1
click at [276, 200] on div "Rhino Spreader bars" at bounding box center [246, 206] width 75 height 13
click at [191, 278] on button "button" at bounding box center [196, 282] width 11 height 9
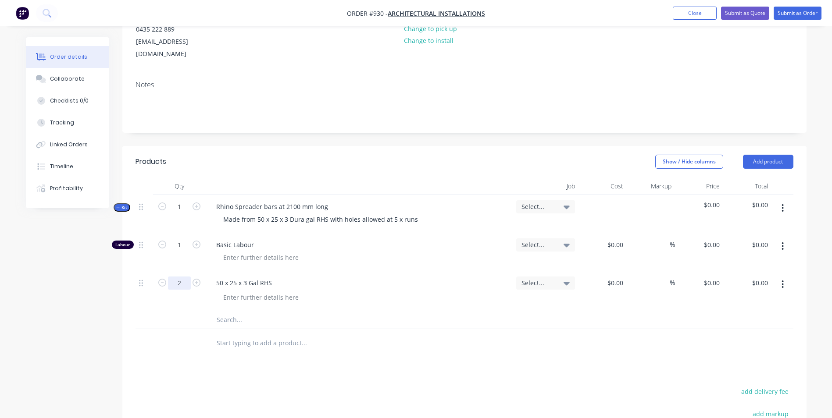
click at [184, 277] on input "2" at bounding box center [179, 283] width 23 height 13
type input "2.1"
type input "$9.00"
type input "$18.90"
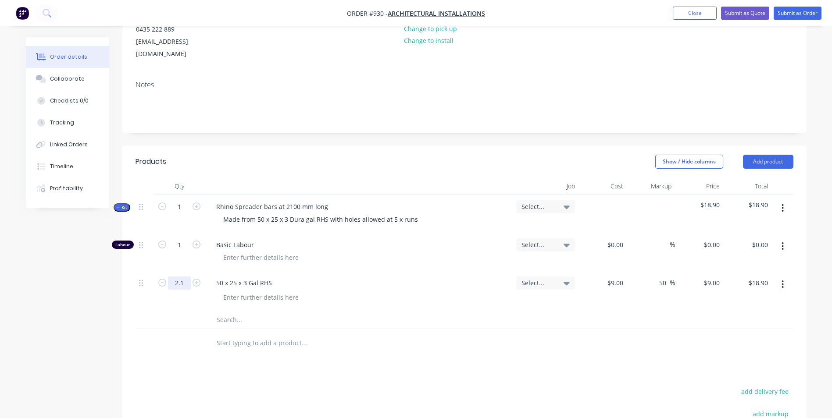
type input "50"
type input "13.5"
type input "$28.35"
type input "$13.50"
click at [784, 277] on button "button" at bounding box center [782, 285] width 21 height 16
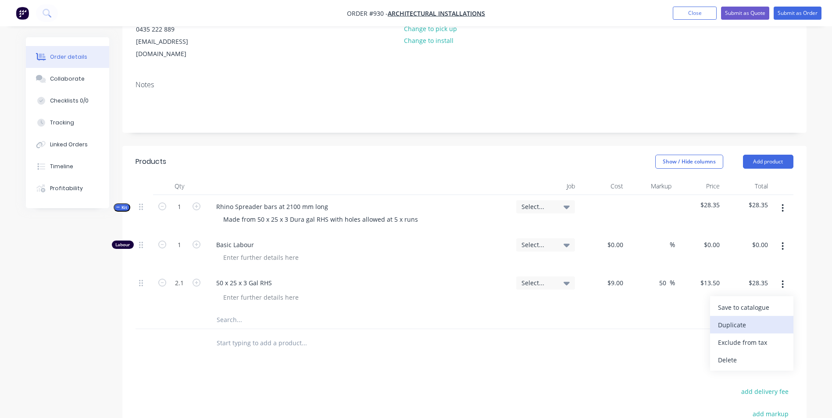
click at [741, 319] on div "Duplicate" at bounding box center [752, 325] width 68 height 13
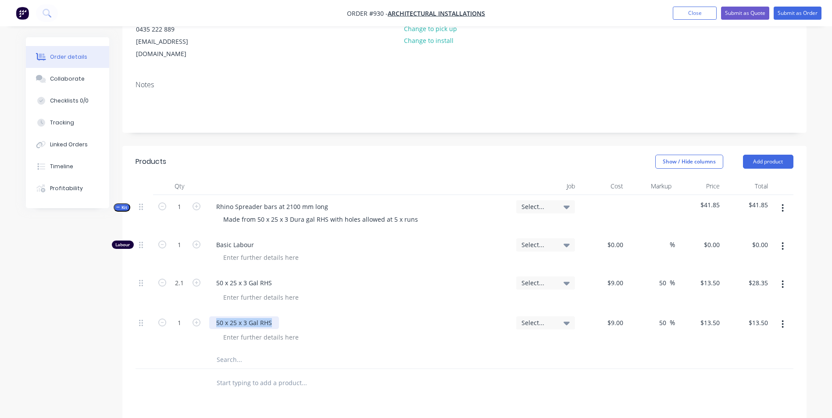
drag, startPoint x: 266, startPoint y: 311, endPoint x: 151, endPoint y: 303, distance: 115.2
click at [151, 311] on div "1 50 x 25 x 3 Gal RHS Select... $9.00 $9.00 50 50 % $13.50 $13.50 $13.50 $13.50" at bounding box center [465, 331] width 658 height 40
click at [176, 317] on input "1" at bounding box center [179, 323] width 23 height 13
type input "10"
type input "$135.00"
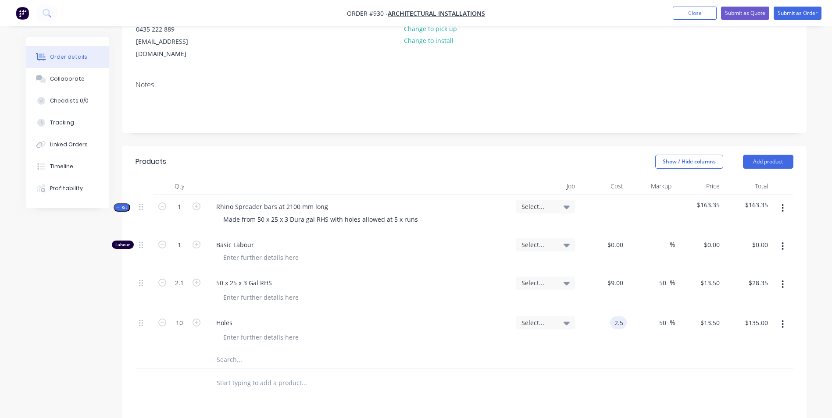
type input "$2.50"
type input "$3.75"
type input "$37.50"
type input "5"
type input "100"
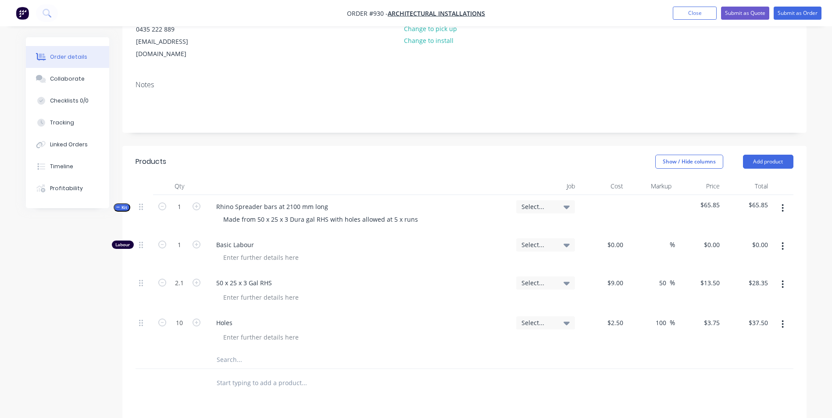
type input "5"
type input "$50.00"
type input "$5.00"
click at [666, 317] on input "100" at bounding box center [662, 323] width 15 height 13
click at [622, 317] on input "2.5" at bounding box center [620, 323] width 13 height 13
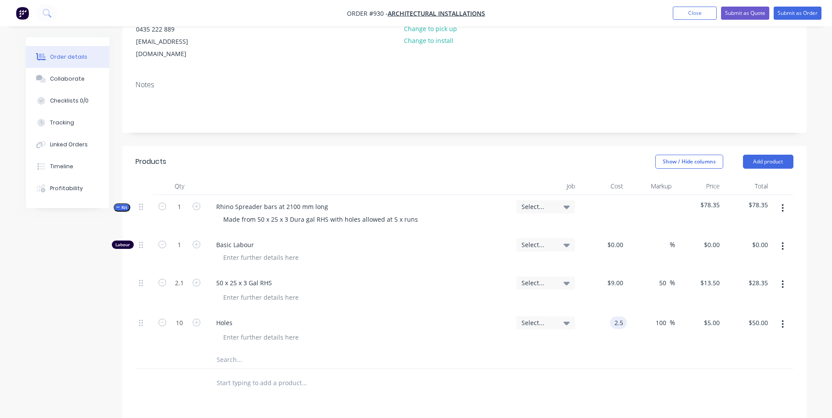
click at [622, 317] on input "2.5" at bounding box center [620, 323] width 13 height 13
type input "$2.00"
type input "$4.00"
type input "$40.00"
type input "$4.00"
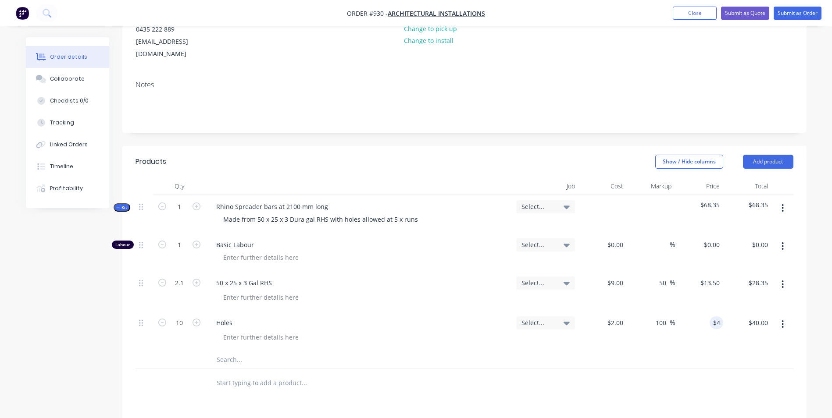
click at [671, 319] on div "100 100 %" at bounding box center [651, 331] width 48 height 40
click at [661, 317] on input "100" at bounding box center [662, 323] width 15 height 13
type input "50"
type input "3"
type input "$30.00"
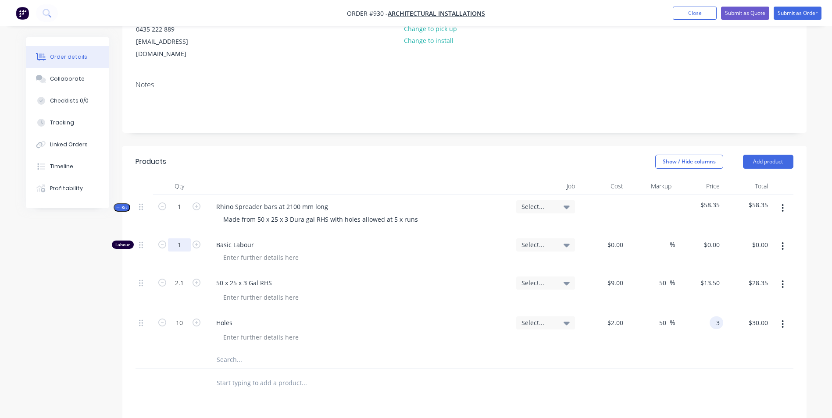
type input "$3.00"
click at [182, 239] on input "1" at bounding box center [179, 245] width 23 height 13
type input "0.2"
type input "$50.00"
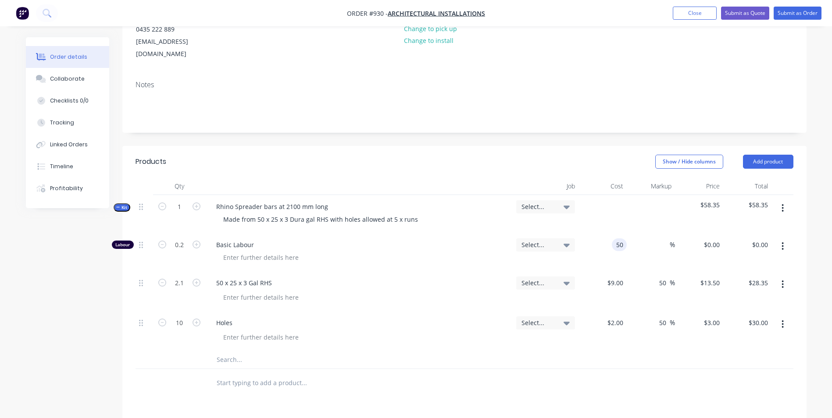
type input "$10.00"
type input "150"
type input "200"
type input "$150.00"
type input "$30.00"
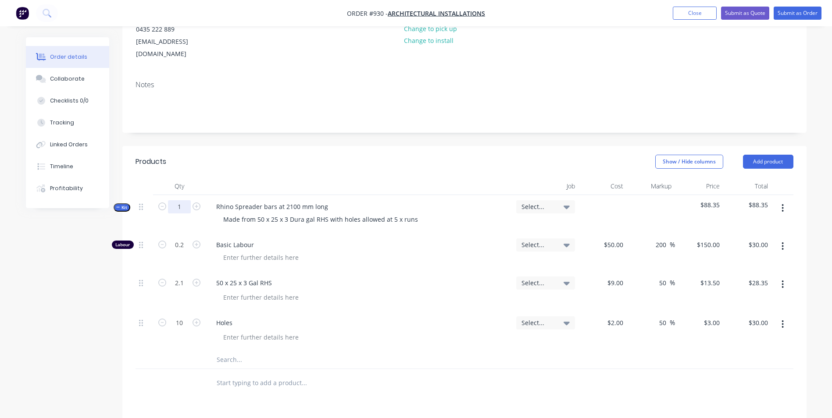
click at [187, 200] on input "1" at bounding box center [179, 206] width 23 height 13
type input "44"
type input "8.8"
type input "$1,320.00"
type input "92.4"
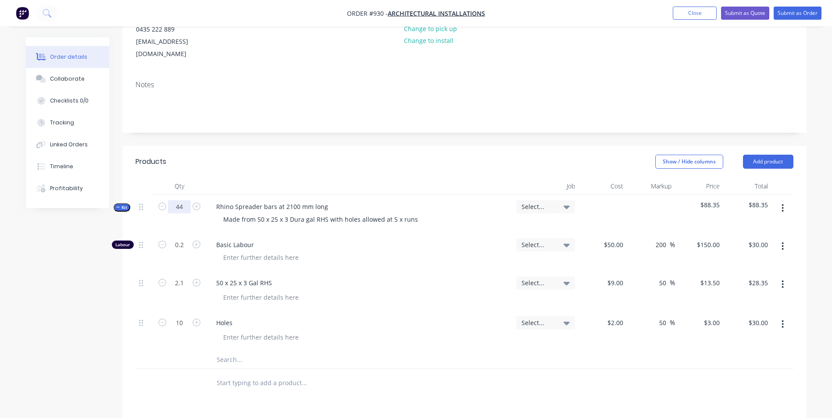
type input "$1,247.40"
type input "440"
type input "$1,320.00"
click at [785, 200] on button "button" at bounding box center [782, 208] width 21 height 16
click at [737, 260] on div "Duplicate" at bounding box center [752, 266] width 68 height 13
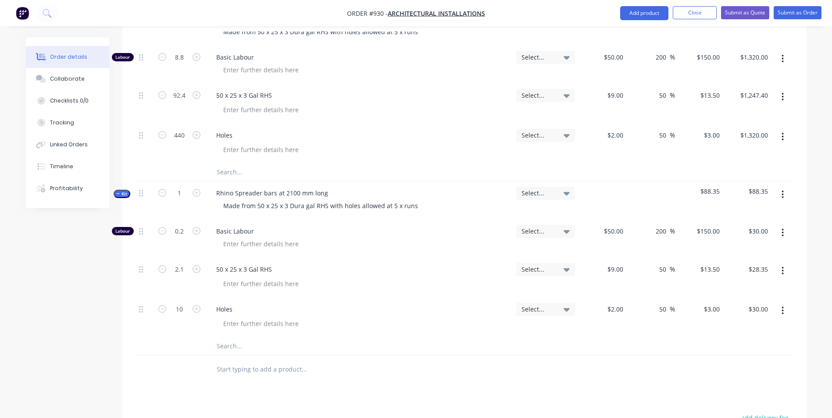
scroll to position [287, 0]
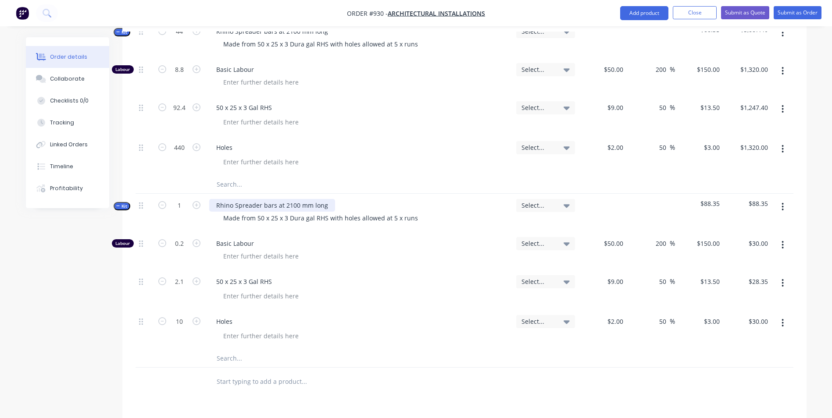
click at [288, 199] on div "Rhino Spreader bars at 2100 mm long" at bounding box center [272, 205] width 126 height 13
click at [393, 212] on div "Made from 50 x 25 x 3 Dura gal RHS with holes allowed at 5 x runs" at bounding box center [320, 218] width 209 height 13
drag, startPoint x: 416, startPoint y: 206, endPoint x: 380, endPoint y: 210, distance: 36.1
click at [380, 212] on div "Made from 50 x 25 x 3 Dura gal RHS with holes allowed at 4 x runs" at bounding box center [320, 218] width 209 height 13
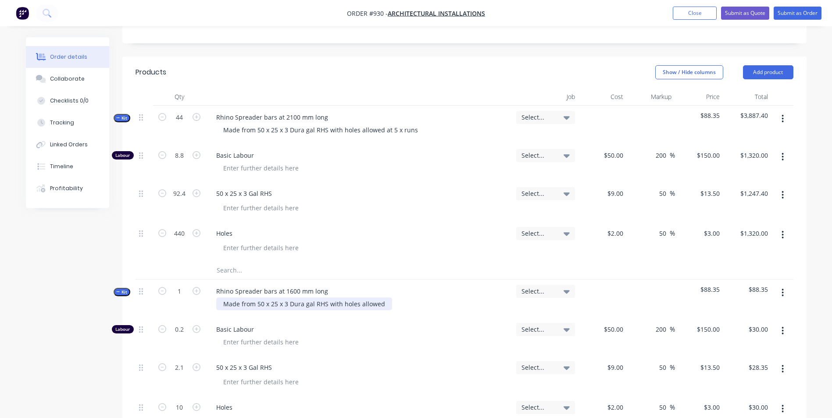
scroll to position [200, 0]
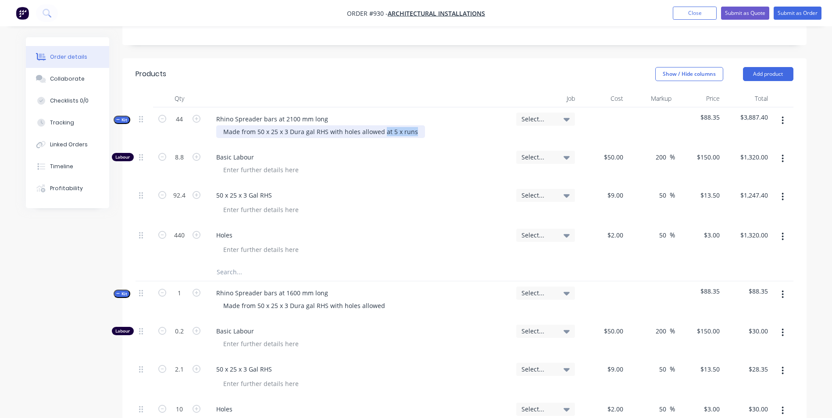
drag, startPoint x: 418, startPoint y: 116, endPoint x: 382, endPoint y: 122, distance: 37.0
click at [382, 125] on div "Made from 50 x 25 x 3 Dura gal RHS with holes allowed at 5 x runs" at bounding box center [320, 131] width 209 height 13
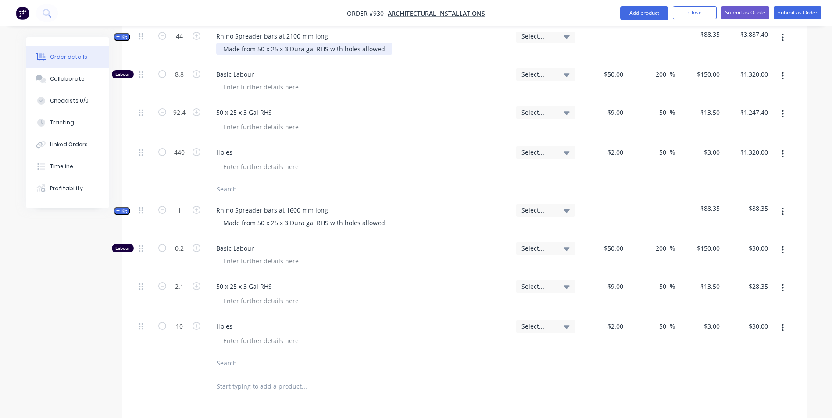
scroll to position [287, 0]
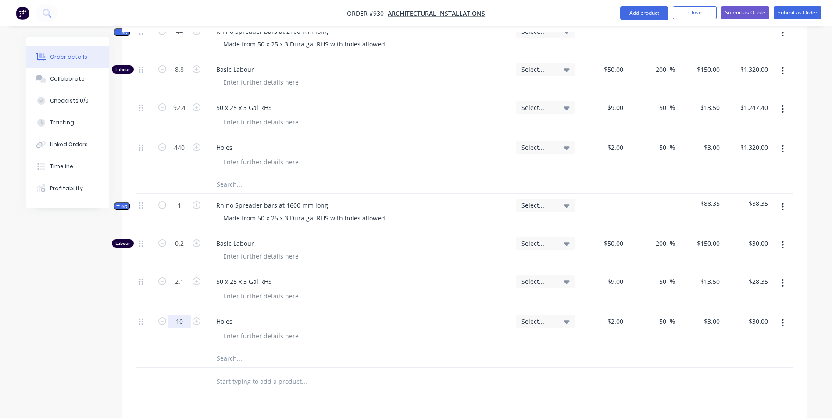
click at [173, 315] on input "10" at bounding box center [179, 321] width 23 height 13
type input "8"
type input "$24.00"
click at [179, 275] on input "2.1" at bounding box center [179, 281] width 23 height 13
type input "1.6"
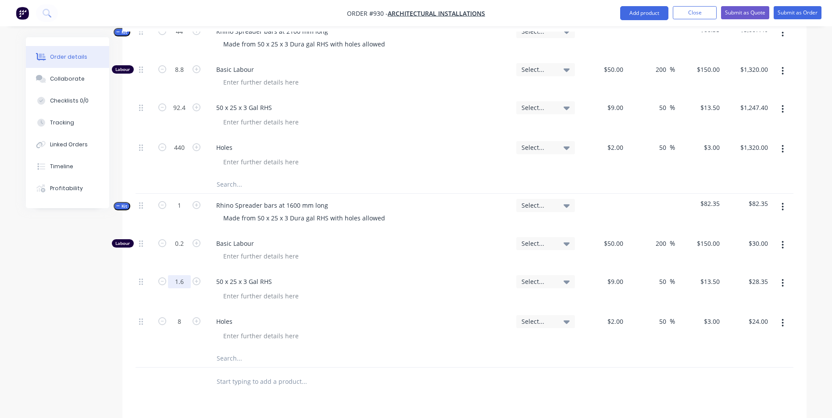
type input "$21.60"
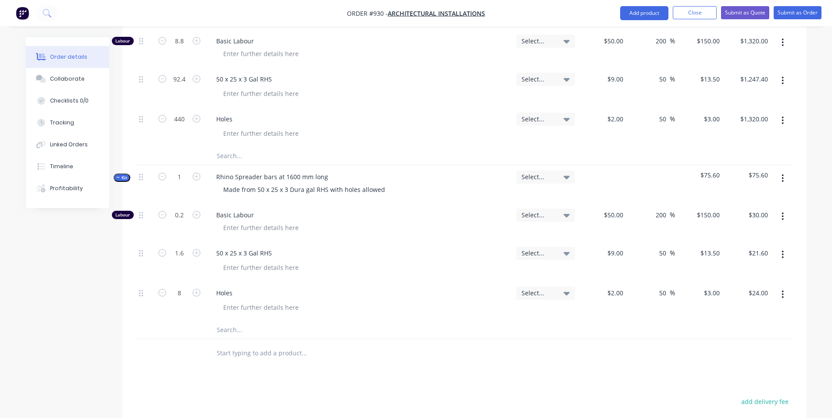
scroll to position [331, 0]
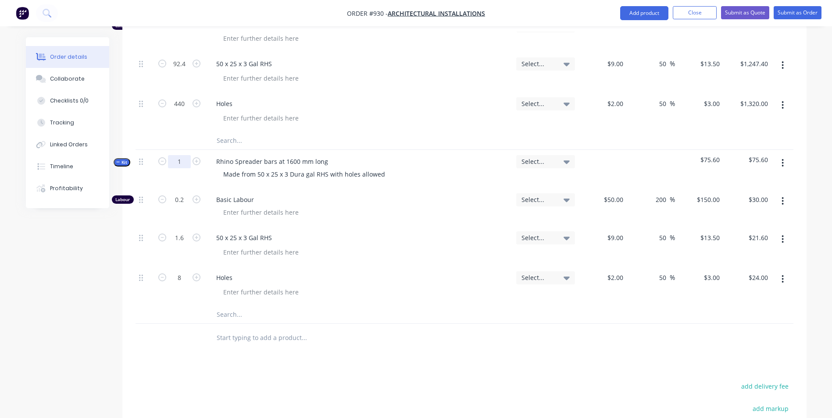
drag, startPoint x: 180, startPoint y: 149, endPoint x: 190, endPoint y: 153, distance: 10.3
click at [181, 155] on input "1" at bounding box center [179, 161] width 23 height 13
type input "20"
type input "4"
type input "$600.00"
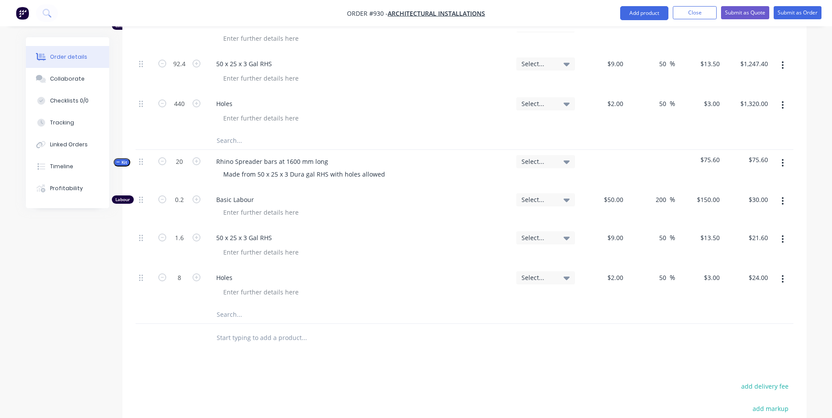
type input "32"
type input "$432.00"
type input "160"
type input "$480.00"
click at [781, 155] on button "button" at bounding box center [782, 163] width 21 height 16
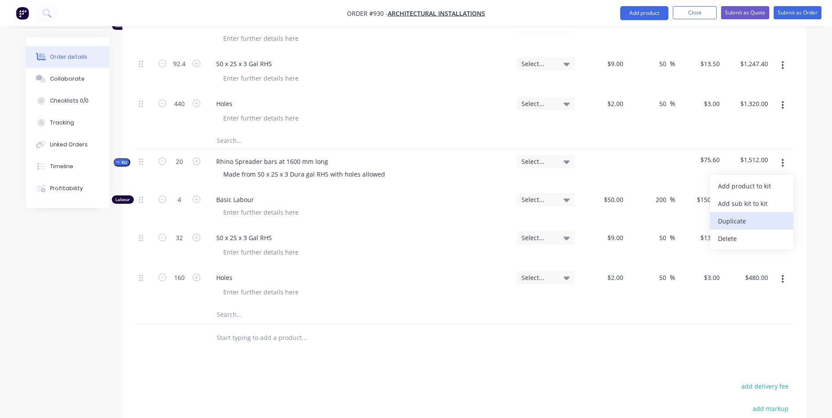
click at [727, 215] on div "Duplicate" at bounding box center [752, 221] width 68 height 13
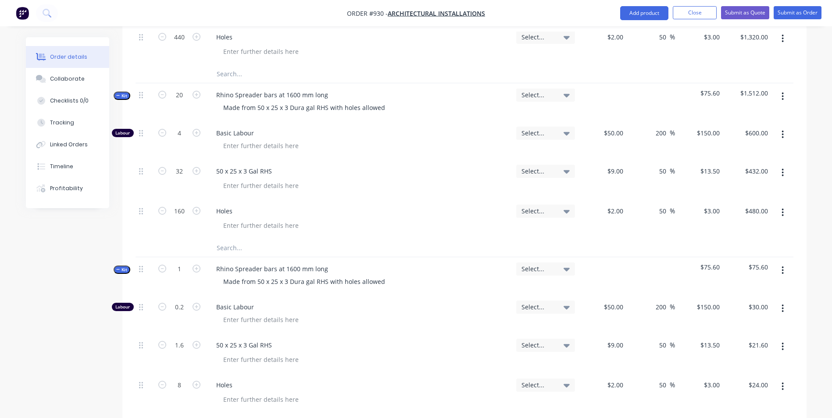
scroll to position [419, 0]
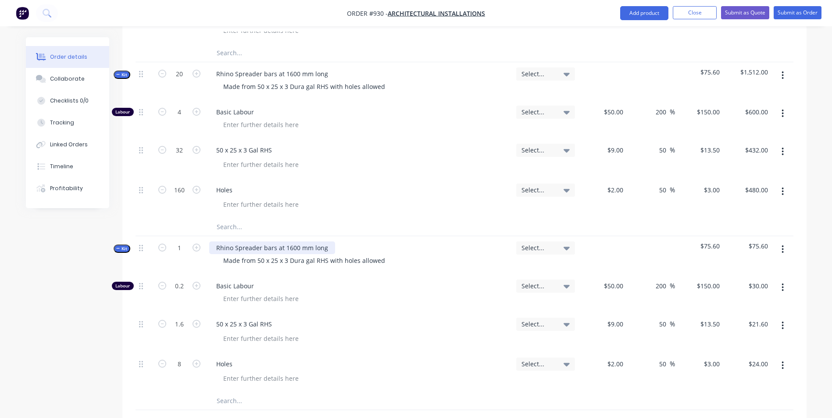
drag, startPoint x: 288, startPoint y: 237, endPoint x: 295, endPoint y: 239, distance: 7.7
click at [288, 242] on div "Rhino Spreader bars at 1600 mm long" at bounding box center [272, 248] width 126 height 13
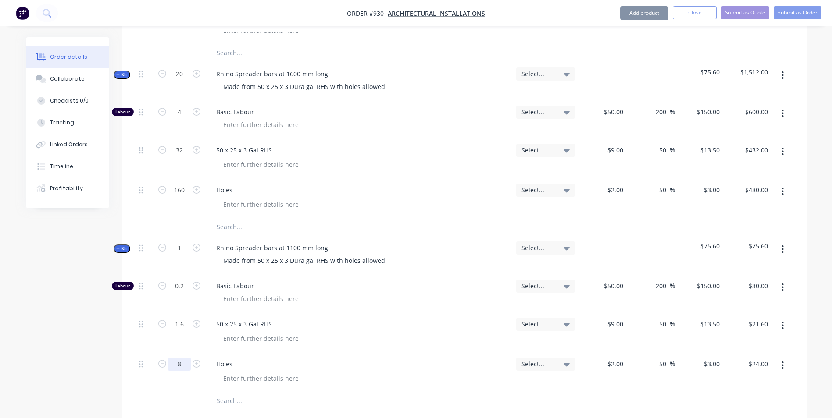
click at [185, 358] on input "8" at bounding box center [179, 364] width 23 height 13
type input "6"
type input "$18.00"
click at [174, 318] on input "1.6" at bounding box center [179, 324] width 23 height 13
type input "1.1"
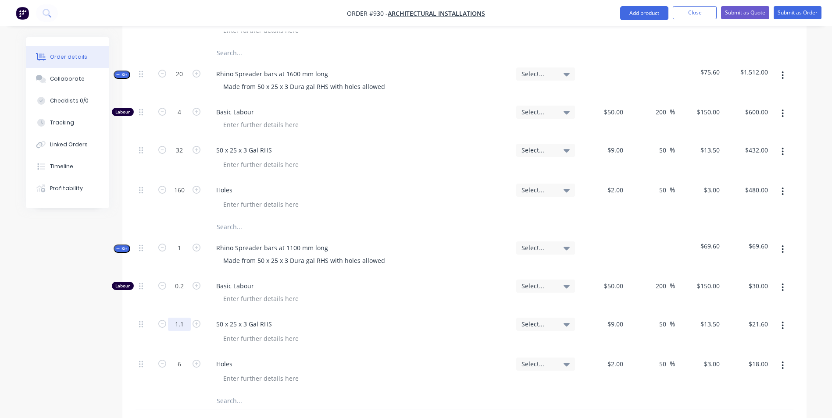
type input "$14.85"
click at [174, 236] on div "1" at bounding box center [179, 255] width 53 height 38
click at [183, 242] on input "1" at bounding box center [179, 248] width 23 height 13
type input "4"
type input "0.8"
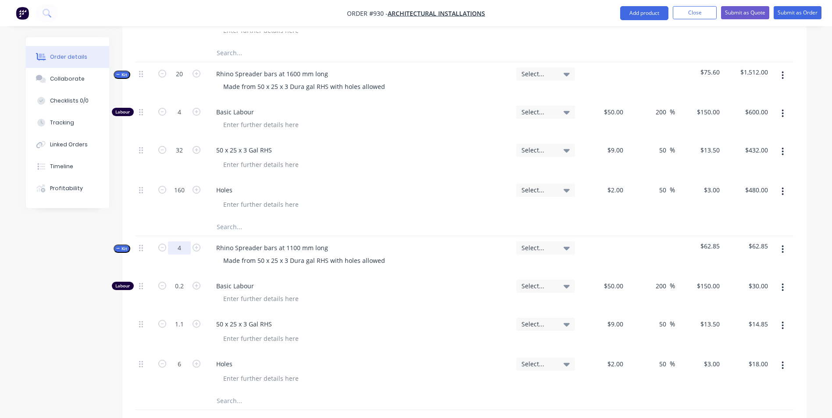
type input "$120.00"
type input "4.4"
type input "$59.40"
type input "24"
type input "$72.00"
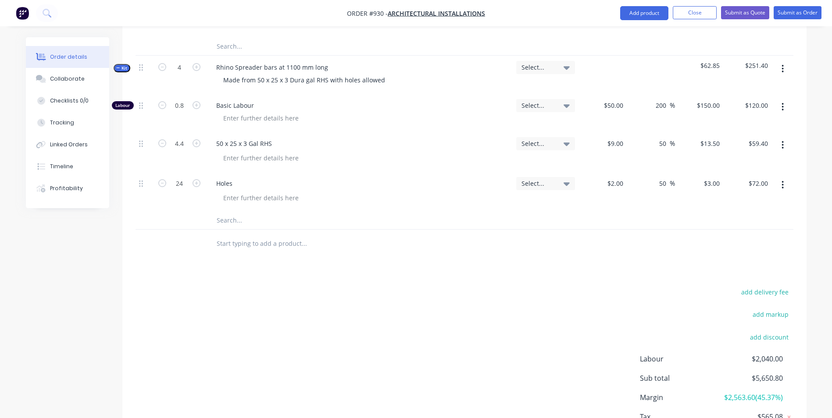
scroll to position [607, 0]
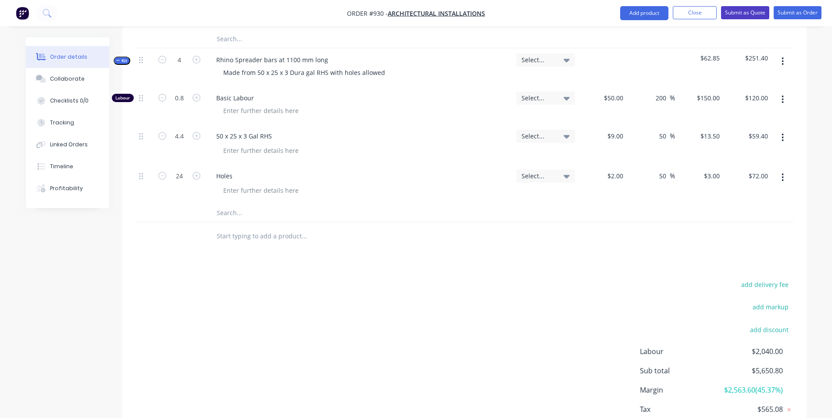
click at [754, 14] on button "Submit as Quote" at bounding box center [745, 12] width 48 height 13
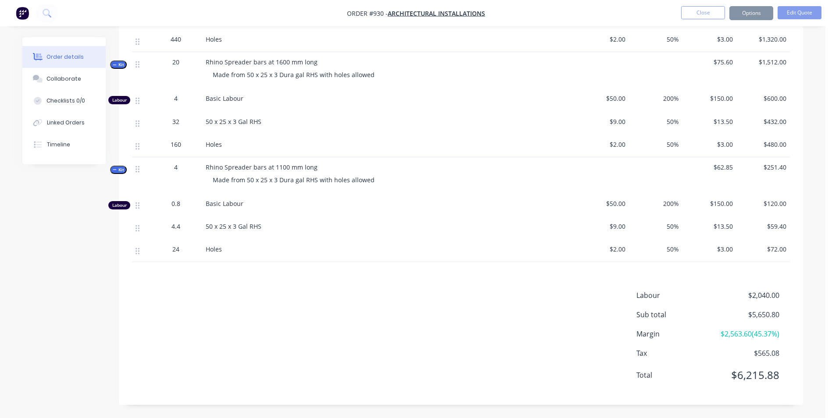
scroll to position [0, 0]
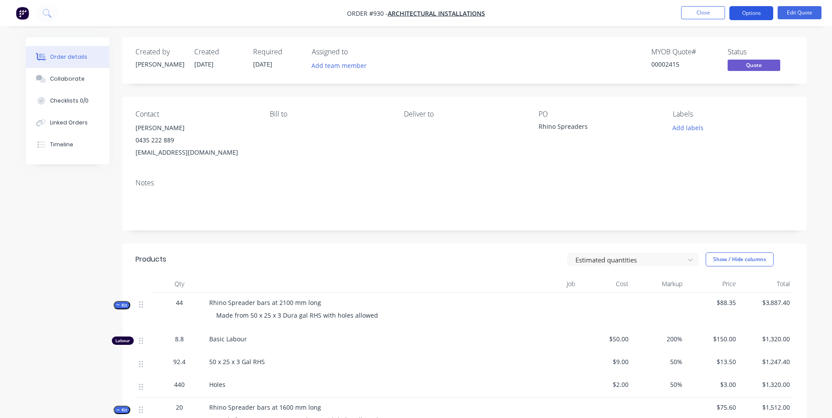
click at [743, 17] on button "Options" at bounding box center [751, 13] width 44 height 14
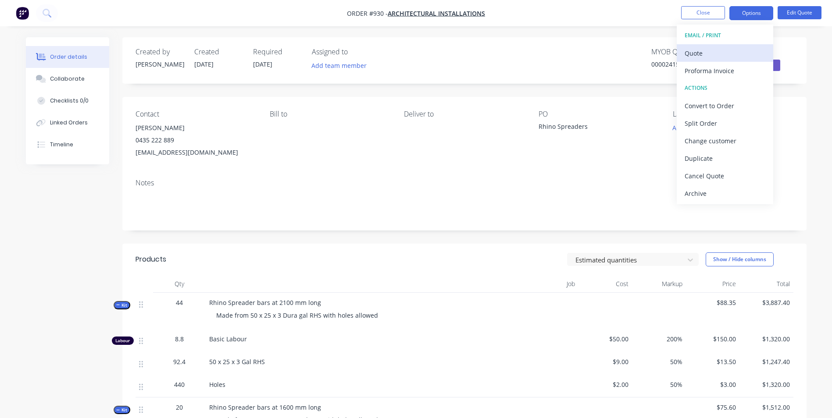
click at [703, 51] on div "Quote" at bounding box center [725, 53] width 81 height 13
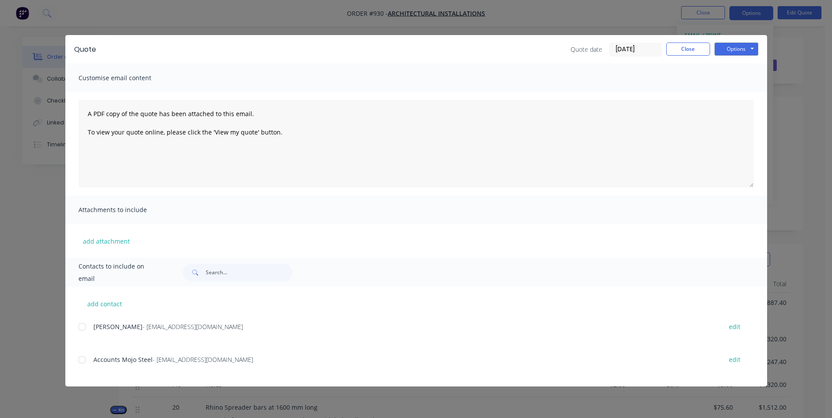
click at [86, 326] on div at bounding box center [82, 327] width 18 height 18
click at [735, 43] on button "Options" at bounding box center [737, 49] width 44 height 13
click at [733, 94] on button "Email" at bounding box center [743, 93] width 56 height 14
click at [682, 52] on button "Close" at bounding box center [688, 49] width 44 height 13
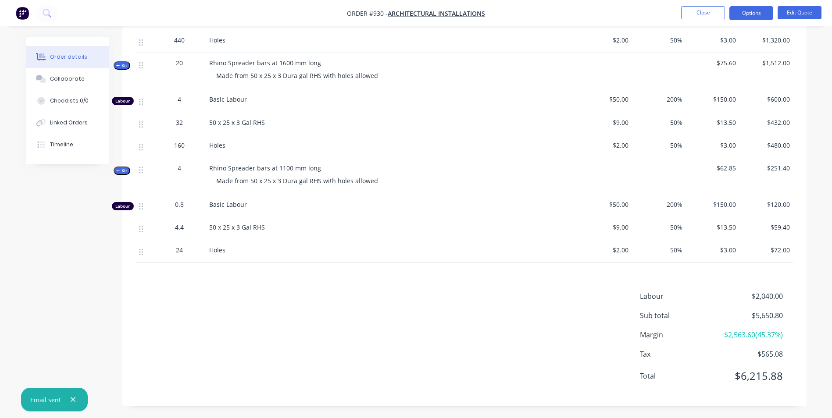
scroll to position [346, 0]
